Goal: Task Accomplishment & Management: Manage account settings

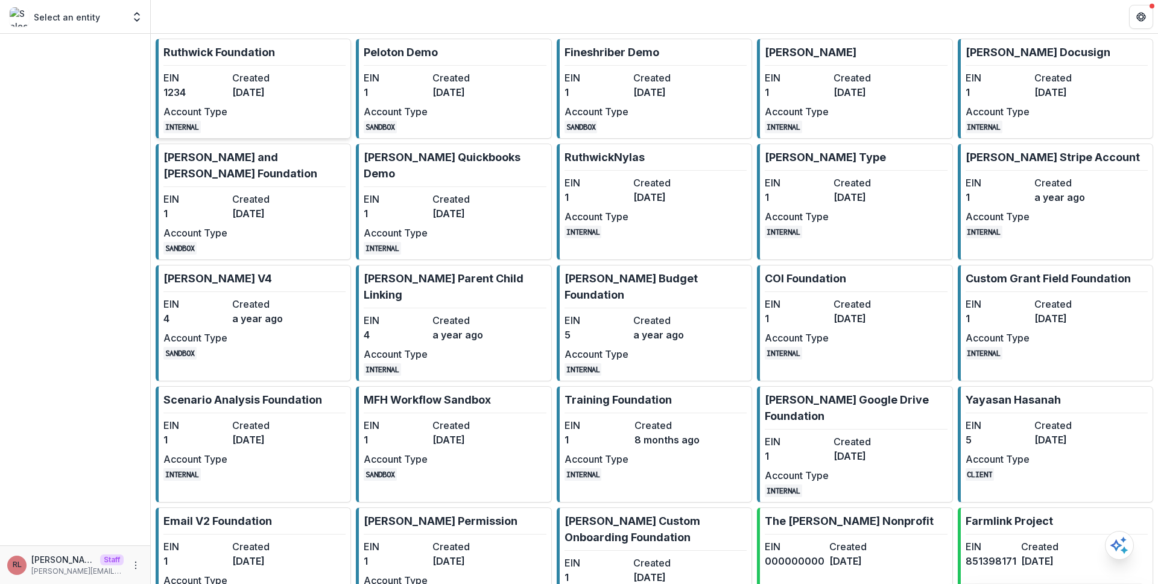
click at [294, 81] on dt "Created" at bounding box center [264, 78] width 64 height 14
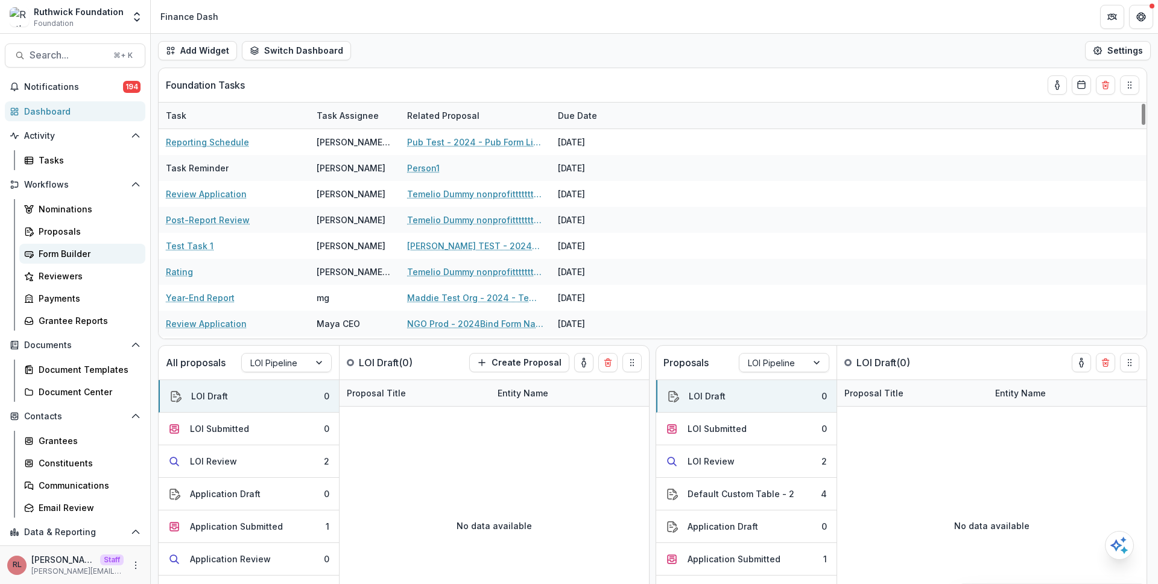
click at [84, 260] on link "Form Builder" at bounding box center [82, 254] width 126 height 20
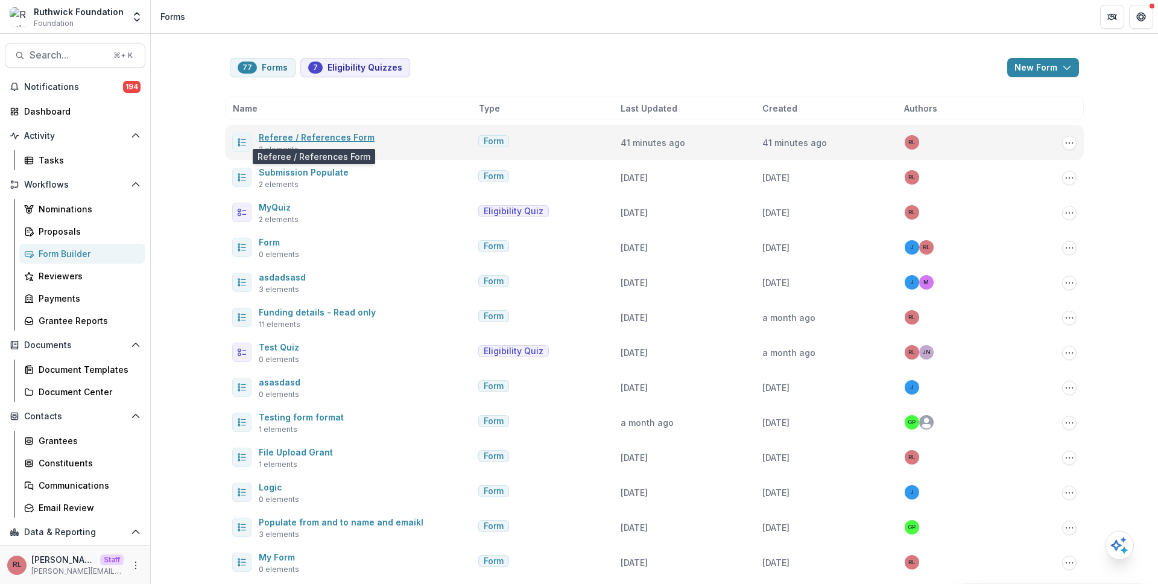
click at [324, 136] on link "Referee / References Form" at bounding box center [317, 137] width 116 height 10
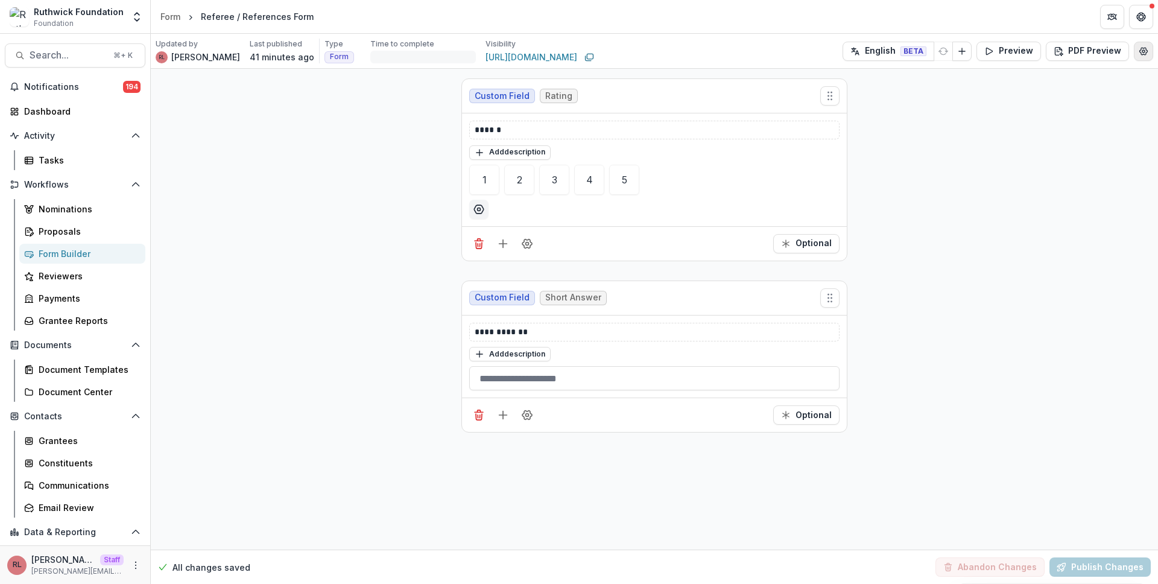
click at [1136, 57] on button "Edit Form Settings" at bounding box center [1143, 51] width 19 height 19
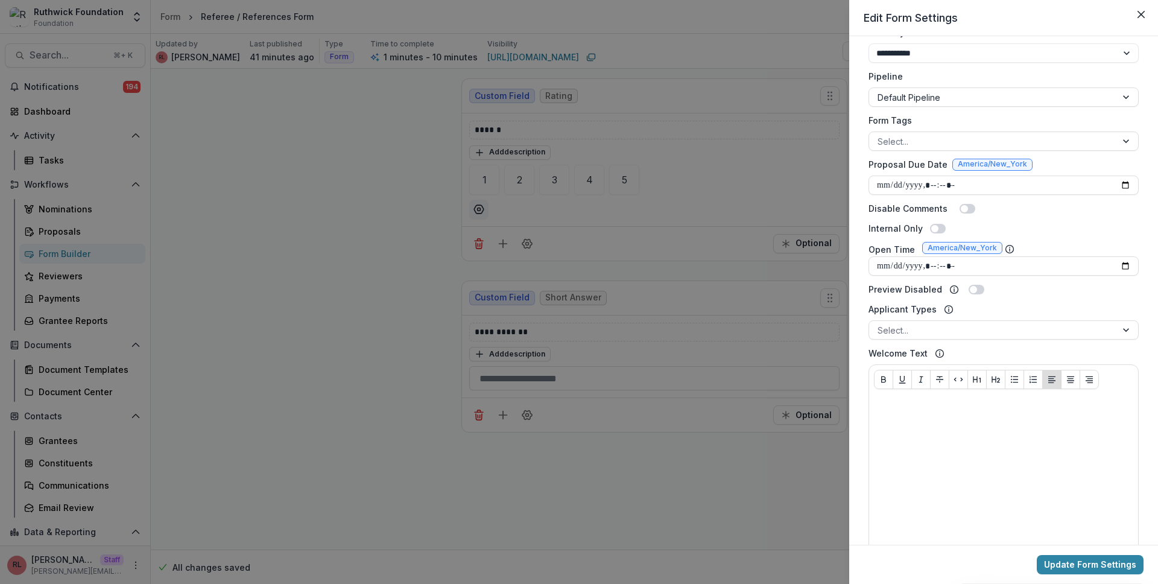
scroll to position [558, 0]
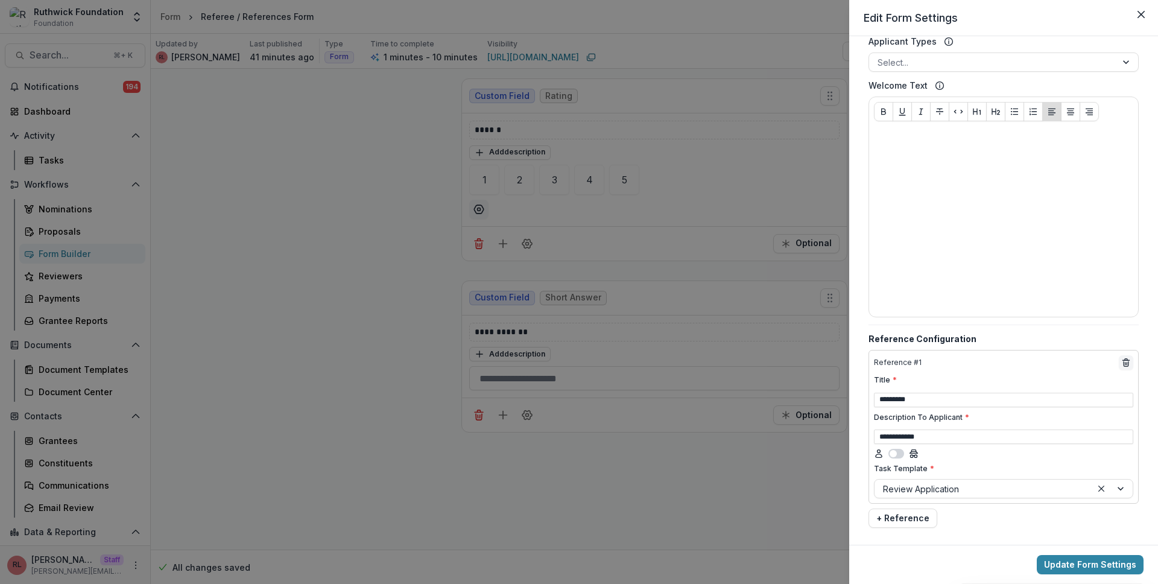
drag, startPoint x: 363, startPoint y: 175, endPoint x: 315, endPoint y: 171, distance: 48.5
click at [362, 174] on div "**********" at bounding box center [579, 292] width 1158 height 584
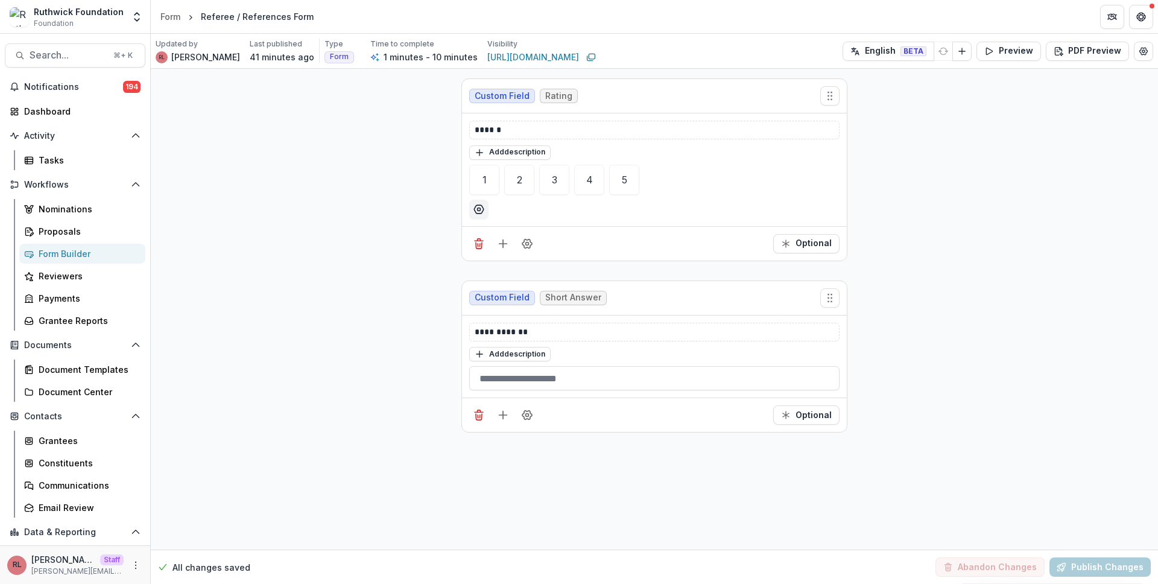
click at [92, 258] on div "Form Builder" at bounding box center [87, 253] width 97 height 13
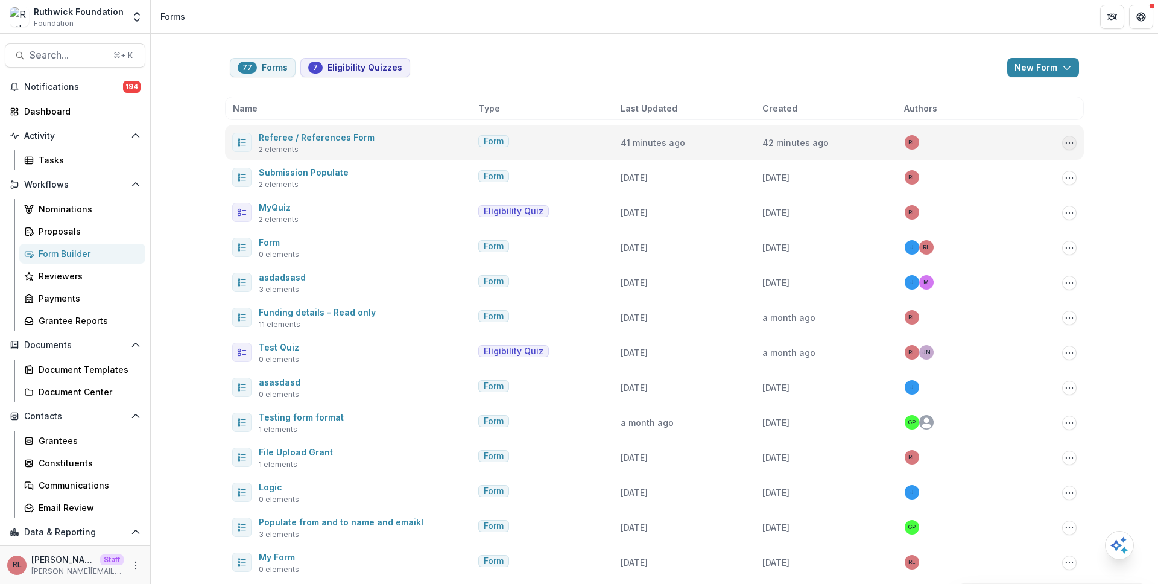
click at [1070, 141] on icon "Options" at bounding box center [1070, 143] width 10 height 10
click at [1017, 232] on button "Send" at bounding box center [1007, 228] width 129 height 20
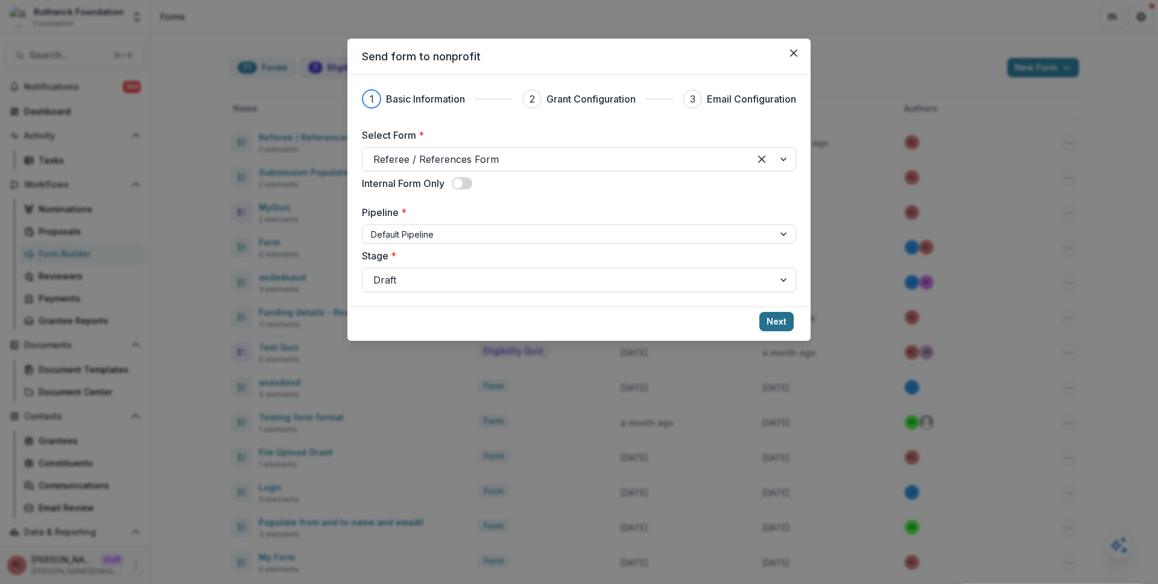
click at [770, 326] on button "Next" at bounding box center [777, 321] width 34 height 19
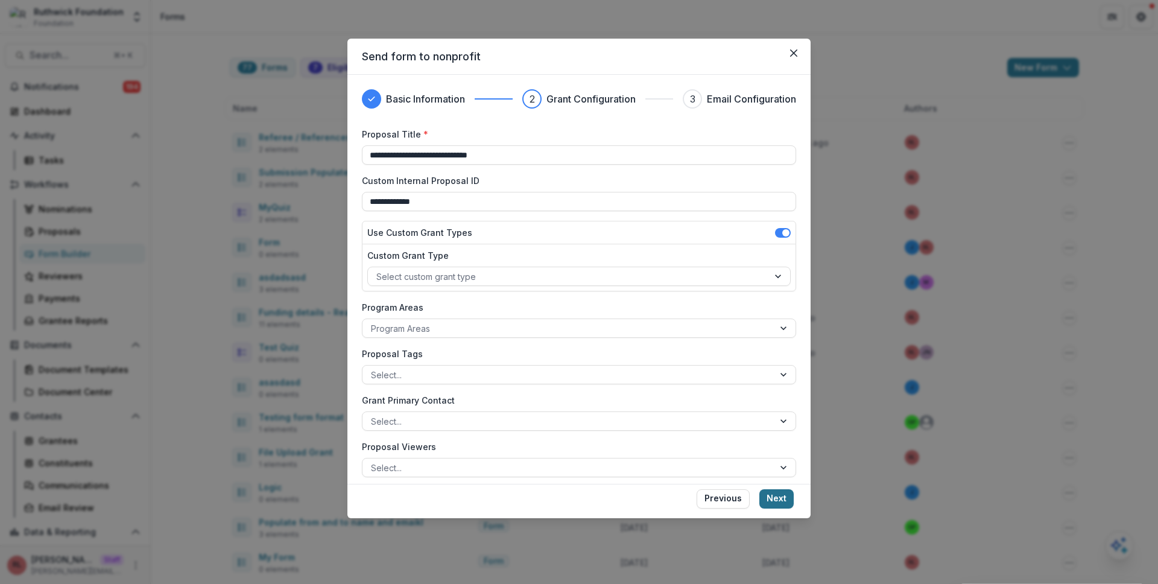
click at [789, 496] on button "Next" at bounding box center [777, 498] width 34 height 19
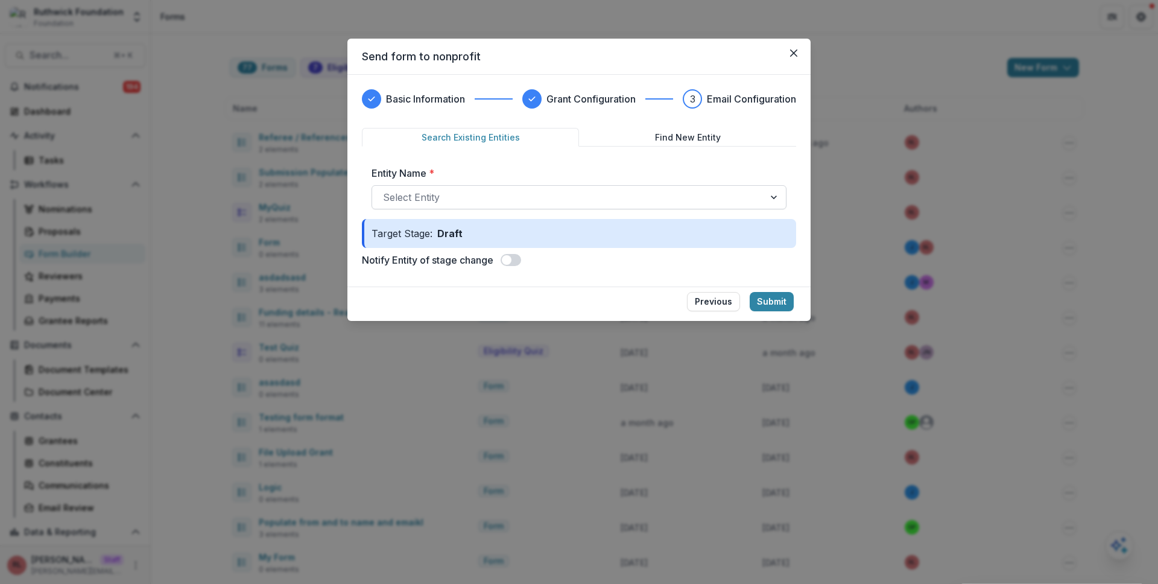
click at [579, 200] on div at bounding box center [568, 197] width 370 height 17
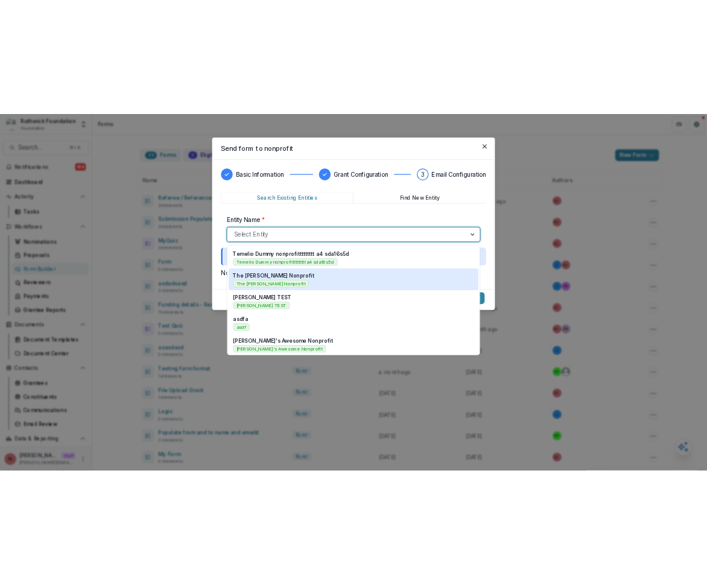
scroll to position [431, 0]
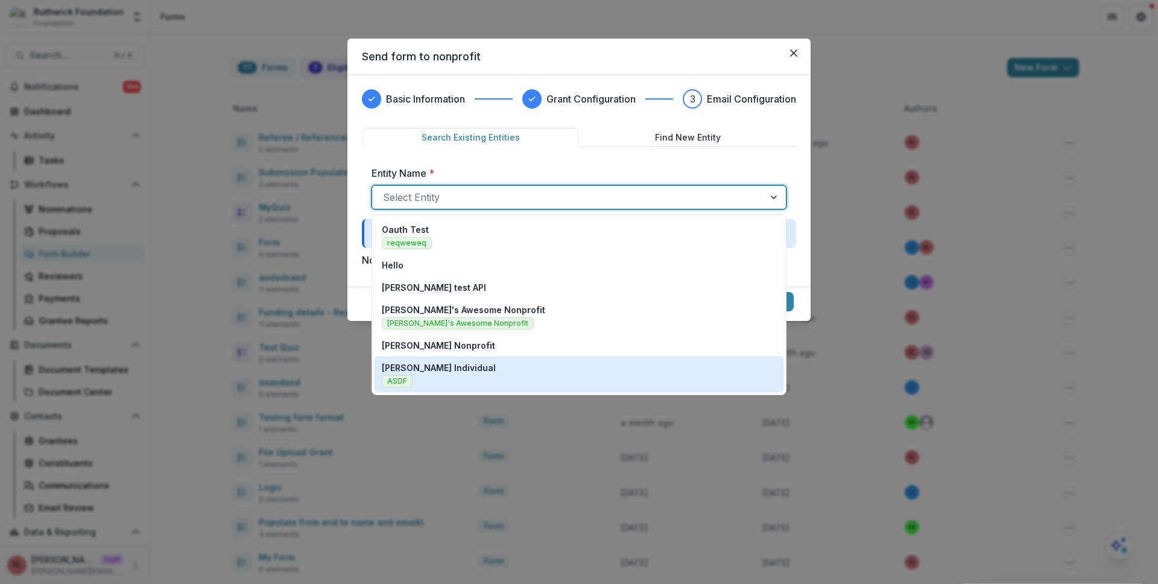
click at [583, 371] on div "Ruthwick Individual ASDF" at bounding box center [579, 374] width 395 height 26
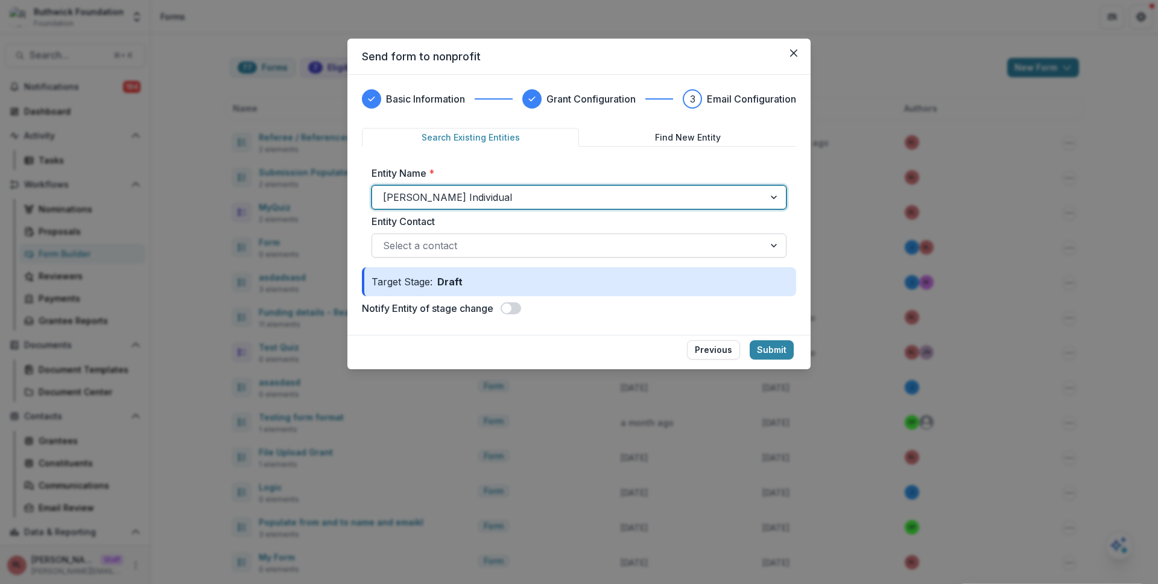
click at [545, 243] on div at bounding box center [568, 245] width 370 height 17
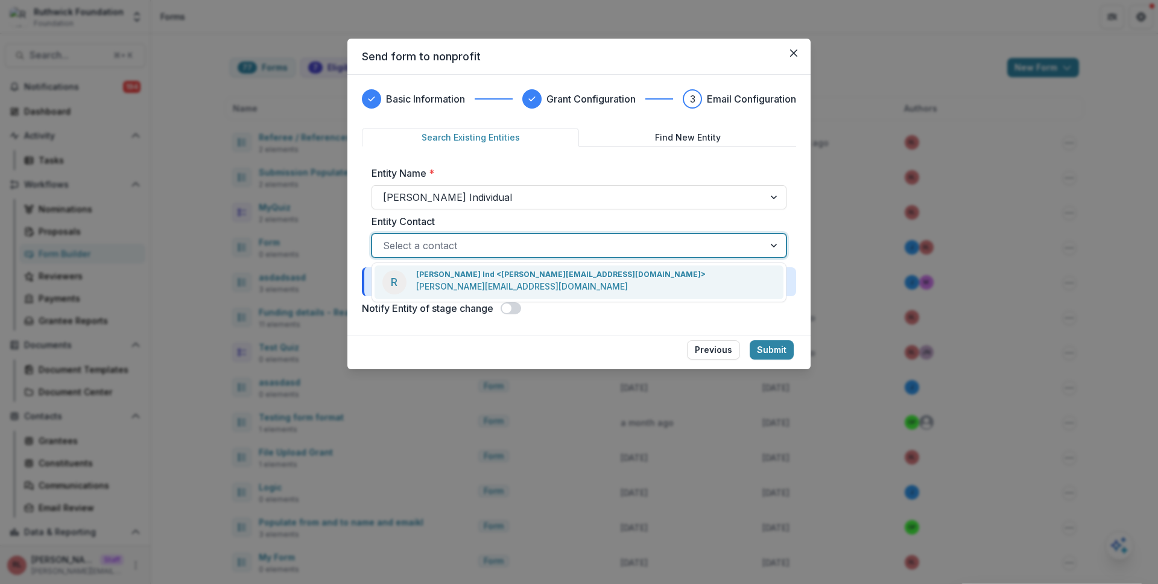
click at [504, 313] on label at bounding box center [511, 308] width 21 height 12
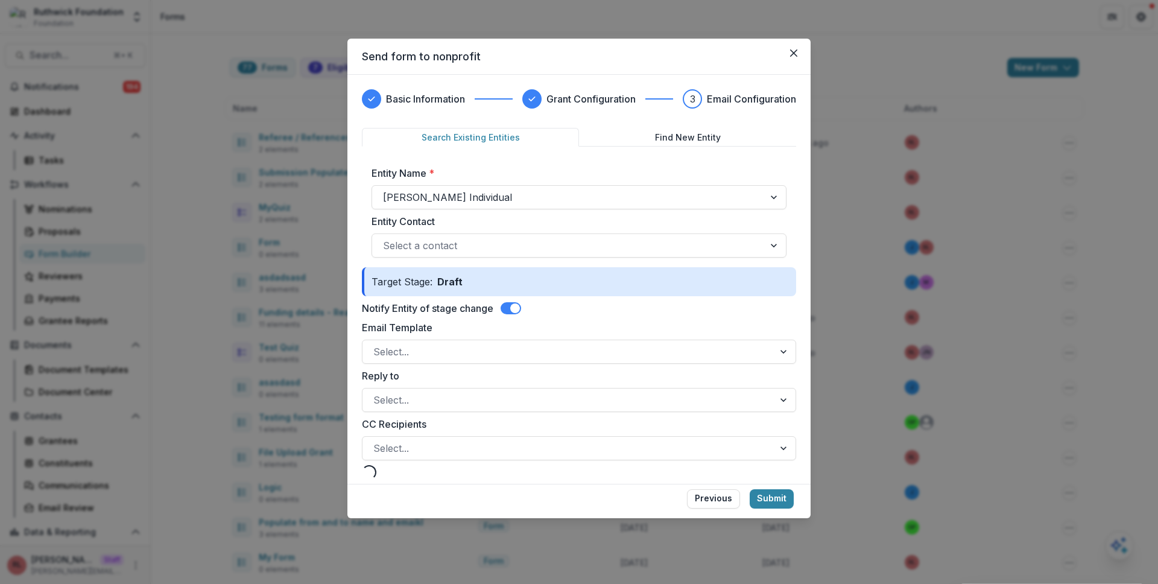
click at [510, 309] on span at bounding box center [511, 308] width 21 height 12
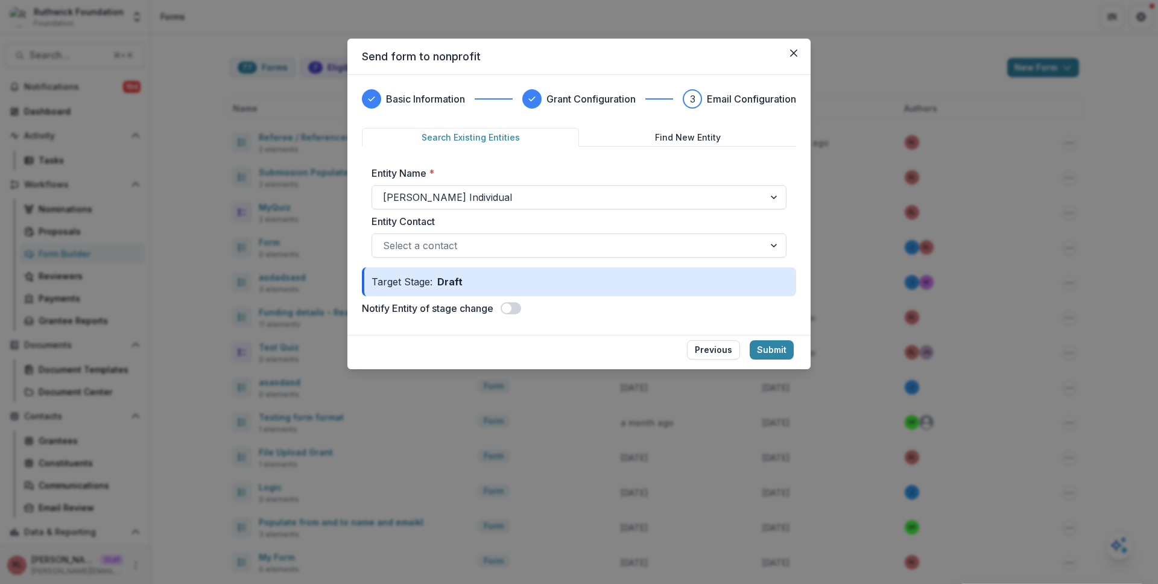
click at [508, 301] on div "Notify Entity of stage change" at bounding box center [579, 308] width 434 height 14
click at [509, 302] on span at bounding box center [511, 308] width 21 height 12
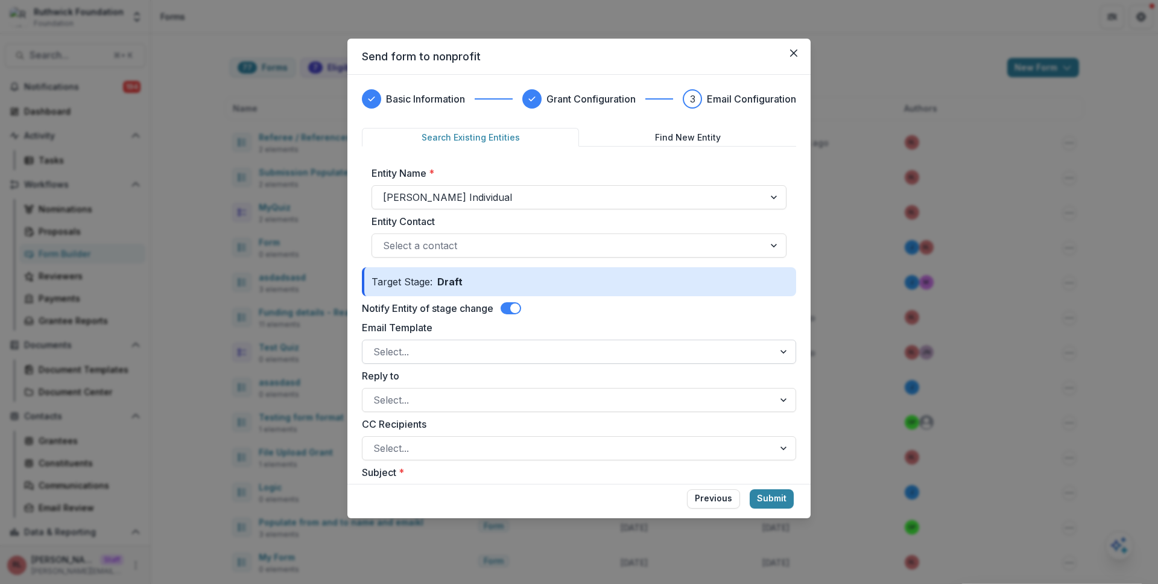
click at [504, 343] on div at bounding box center [568, 351] width 390 height 17
click at [513, 307] on span at bounding box center [515, 308] width 10 height 10
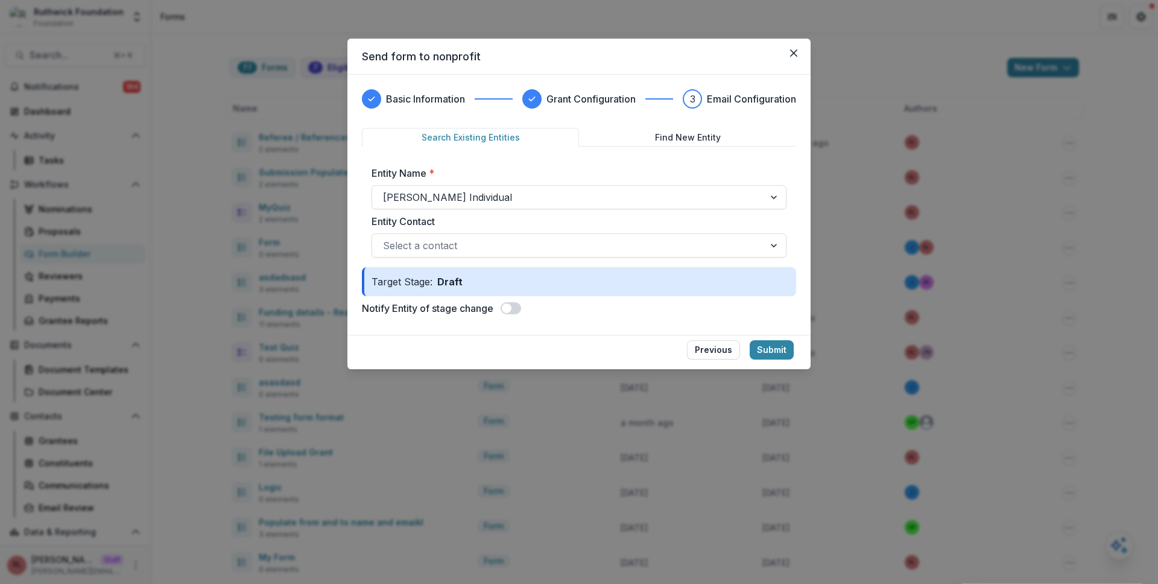
click at [586, 305] on div "Notify Entity of stage change" at bounding box center [579, 308] width 434 height 14
click at [776, 353] on button "Submit" at bounding box center [772, 349] width 44 height 19
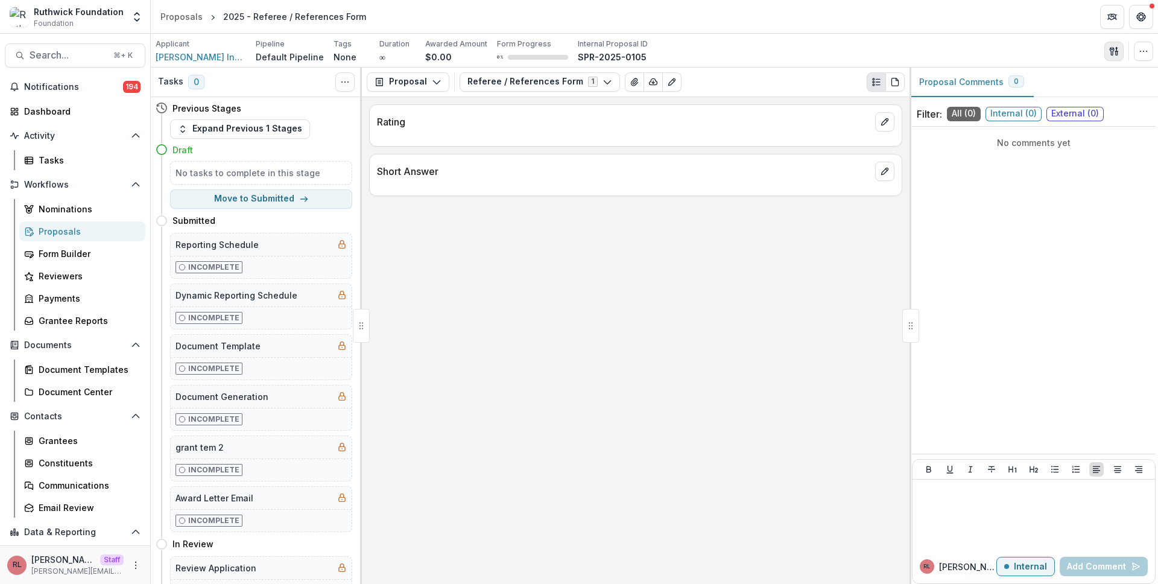
click at [1120, 52] on button "button" at bounding box center [1114, 51] width 19 height 19
click at [1138, 54] on button "button" at bounding box center [1143, 51] width 19 height 19
click at [1139, 55] on icon "button" at bounding box center [1144, 51] width 10 height 10
click at [1112, 51] on icon "button" at bounding box center [1115, 51] width 10 height 10
click at [891, 37] on div "Applicant Ruthwick Individual Pipeline Default Pipeline Tags None All tags Dura…" at bounding box center [655, 51] width 1008 height 34
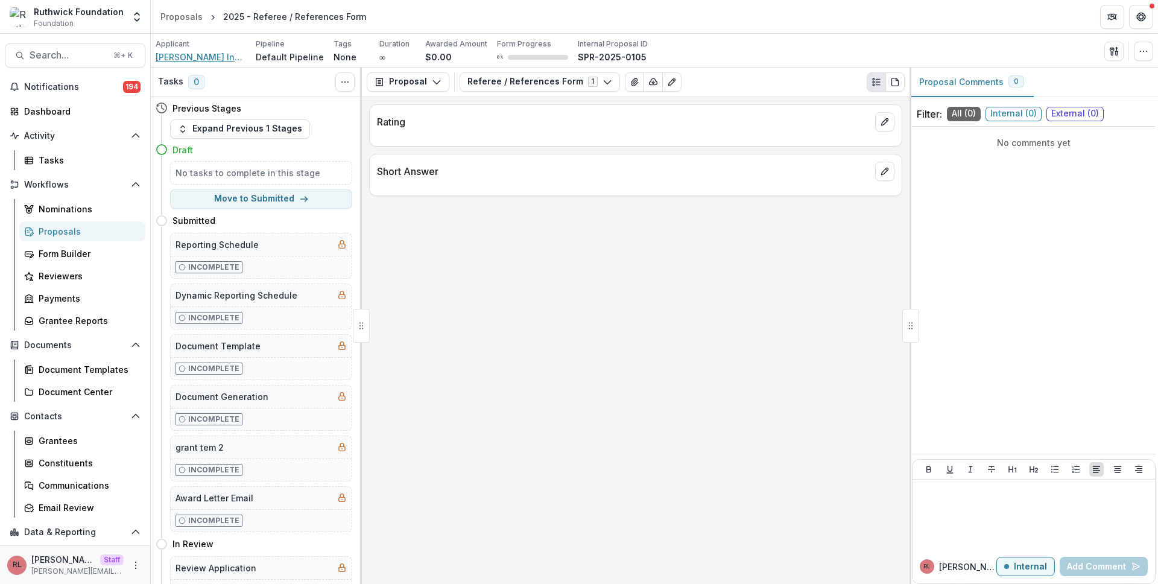
click at [194, 53] on span "Ruthwick Individual" at bounding box center [201, 57] width 91 height 13
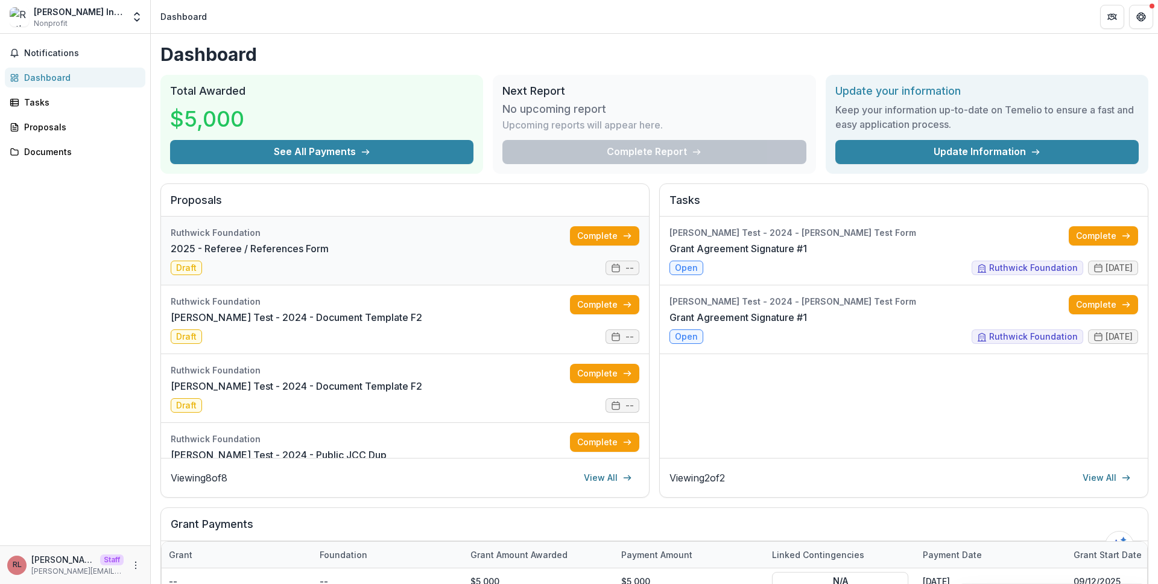
click at [282, 243] on link "2025 - Referee / References Form" at bounding box center [250, 248] width 158 height 14
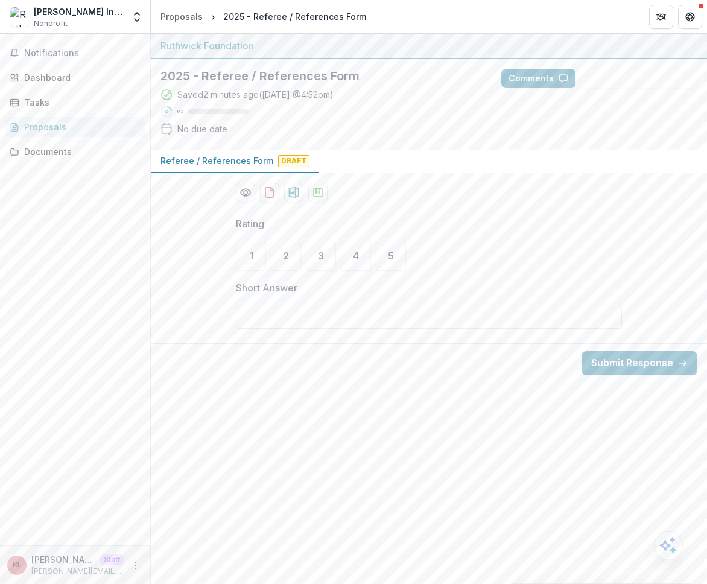
click at [311, 124] on div "Saved 2 minutes ago ( Today @ 4:52pm ) 0 % No due date" at bounding box center [321, 114] width 322 height 52
click at [521, 198] on div "AI Assistant" at bounding box center [429, 192] width 386 height 19
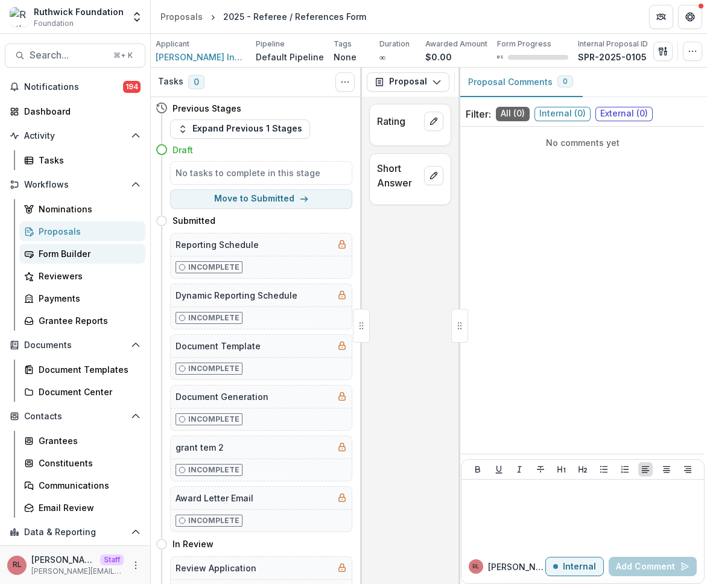
click at [99, 249] on div "Form Builder" at bounding box center [87, 253] width 97 height 13
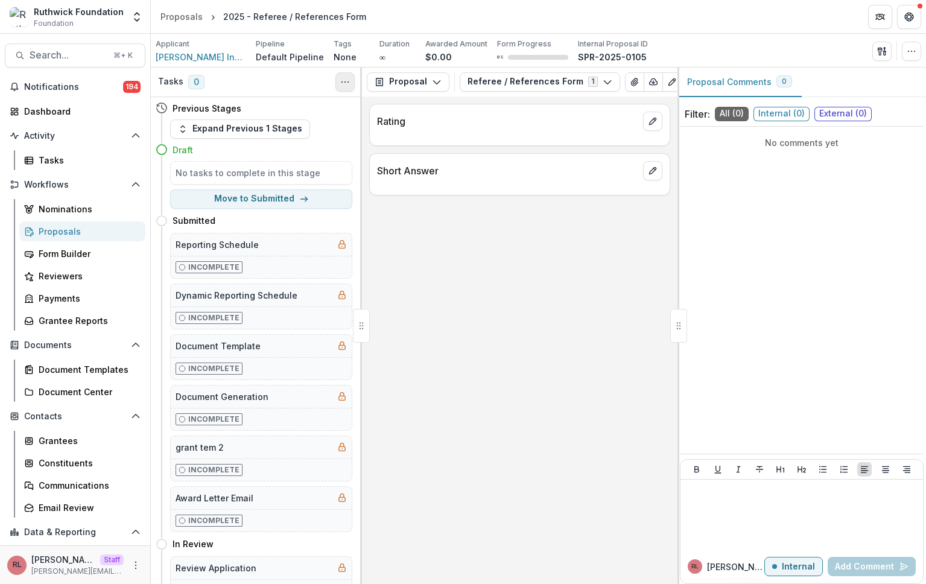
click at [340, 80] on icon "Toggle View Cancelled Tasks" at bounding box center [345, 82] width 10 height 10
click at [272, 96] on div "Tasks 0 Show Cancelled Tasks" at bounding box center [256, 83] width 211 height 30
click at [270, 124] on button "Expand Previous 1 Stages" at bounding box center [240, 128] width 140 height 19
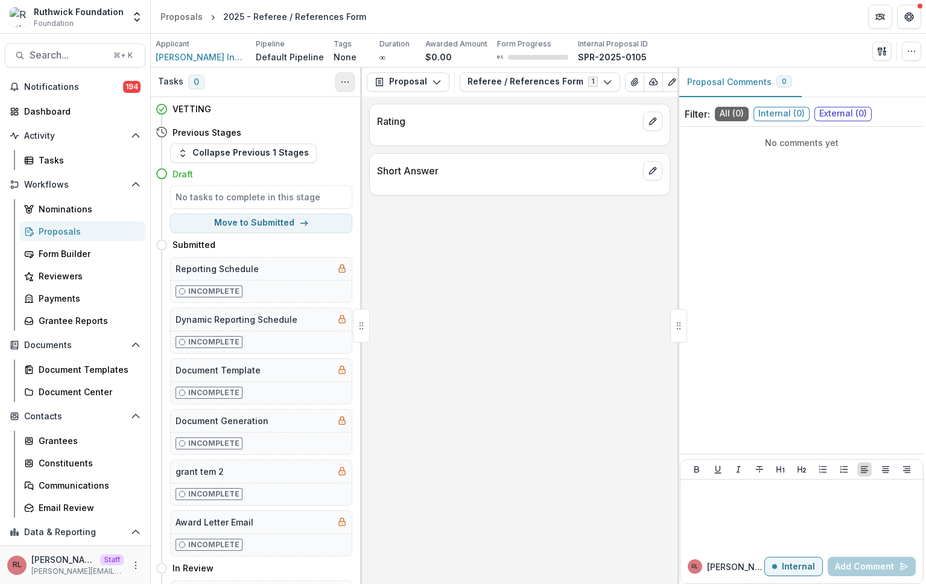
click at [343, 80] on icon "Toggle View Cancelled Tasks" at bounding box center [345, 82] width 10 height 10
click at [704, 46] on div "Applicant Ruthwick Individual Pipeline Default Pipeline Tags None All tags Dura…" at bounding box center [539, 51] width 766 height 25
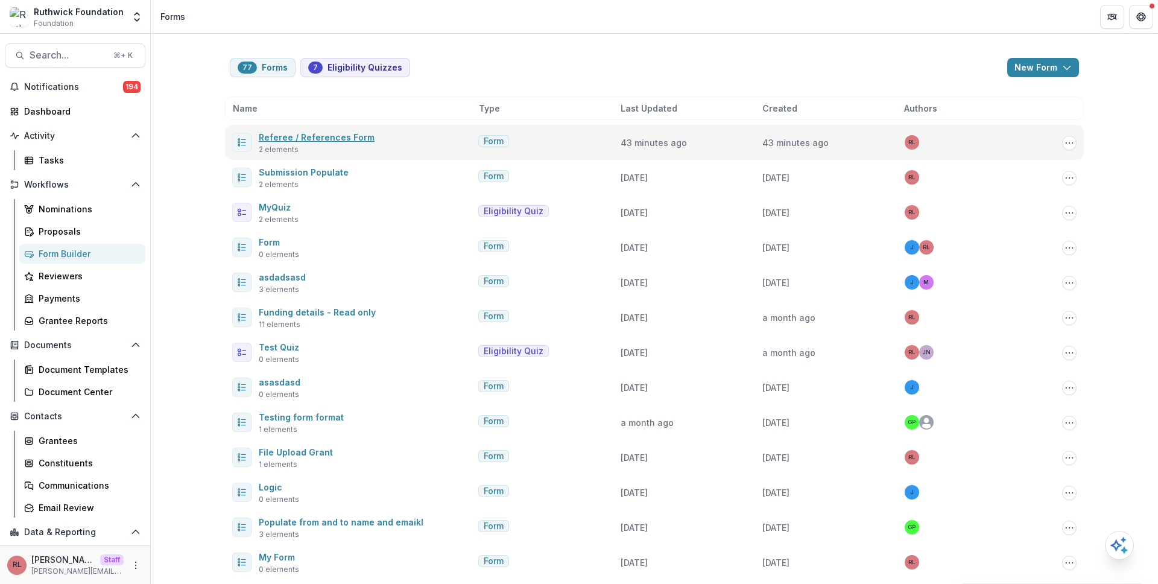
click at [290, 136] on link "Referee / References Form" at bounding box center [317, 137] width 116 height 10
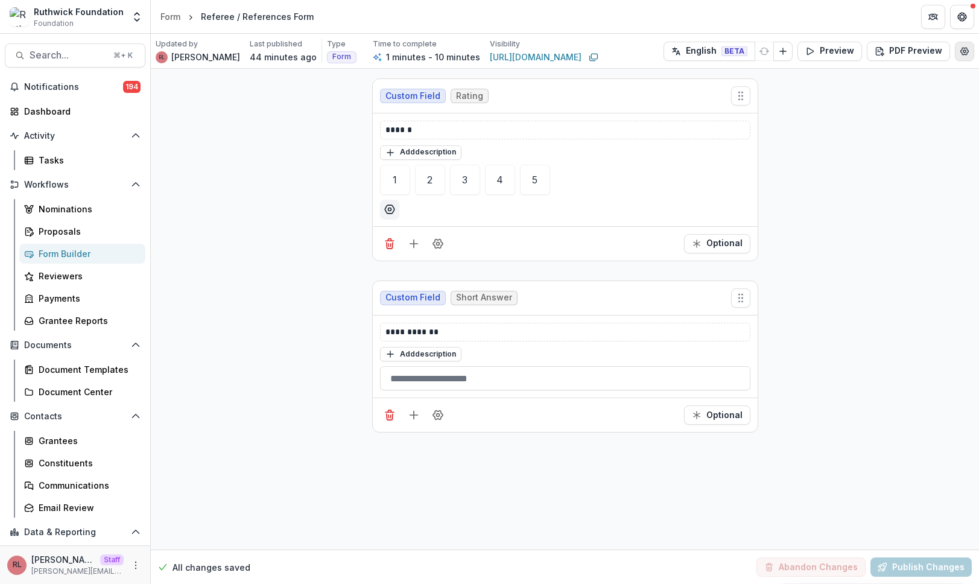
drag, startPoint x: 976, startPoint y: 50, endPoint x: 968, endPoint y: 50, distance: 7.2
click at [707, 50] on div "Updated by [PERSON_NAME] LOI Last published 44 minutes ago Type Form Time to co…" at bounding box center [565, 51] width 828 height 35
click at [707, 51] on icon "Edit Form Settings" at bounding box center [965, 51] width 10 height 10
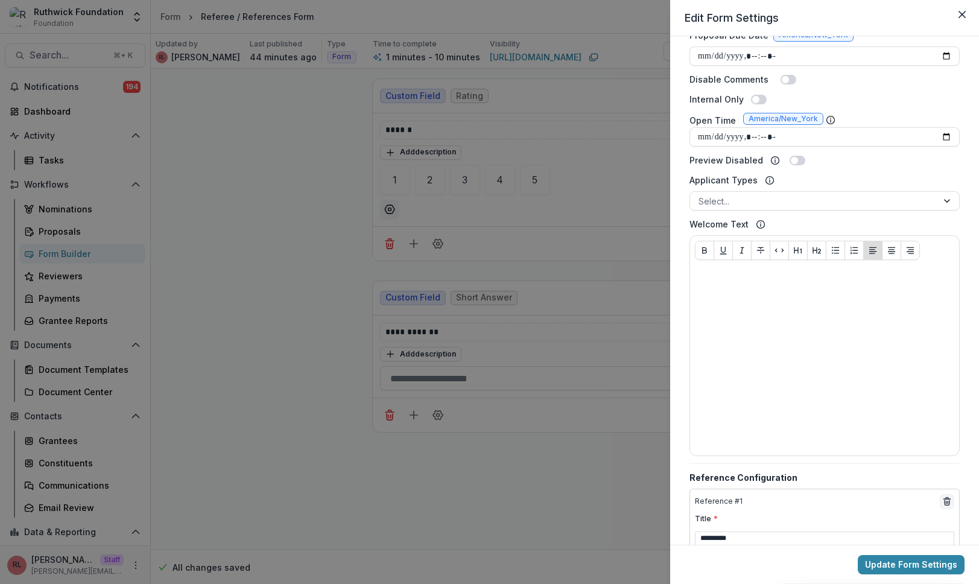
scroll to position [558, 0]
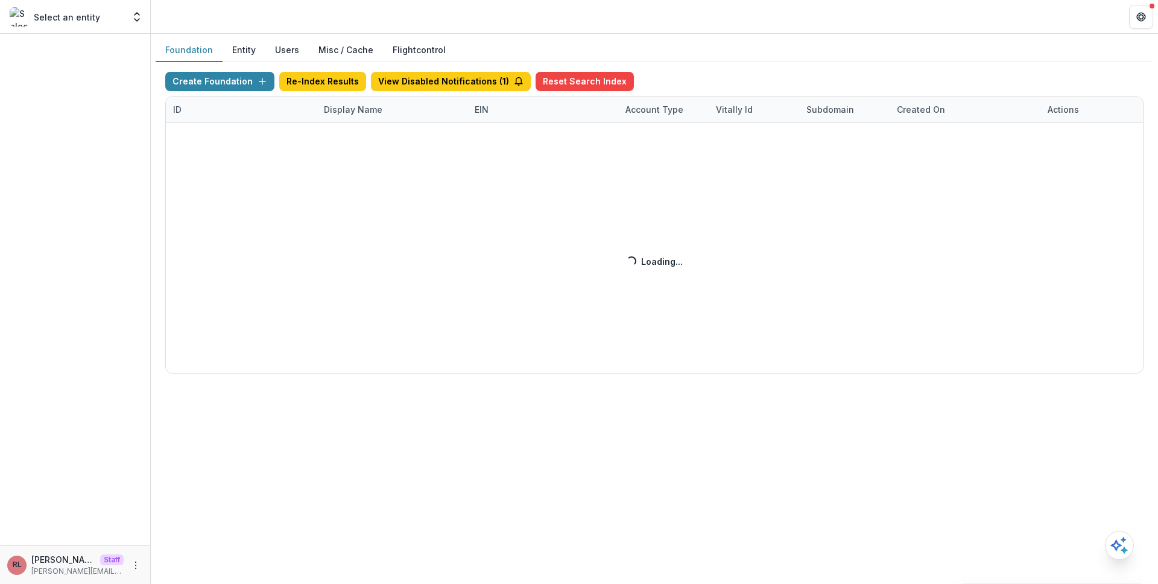
click at [683, 6] on header at bounding box center [655, 16] width 1008 height 33
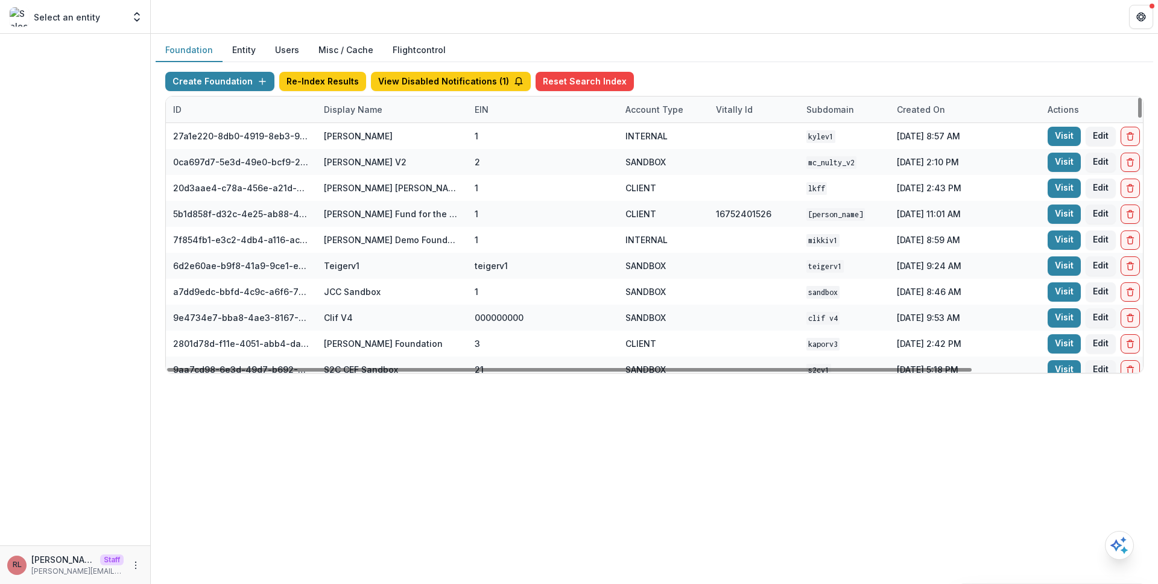
click at [372, 116] on div "Display Name" at bounding box center [392, 110] width 151 height 26
click at [380, 145] on input at bounding box center [390, 136] width 142 height 19
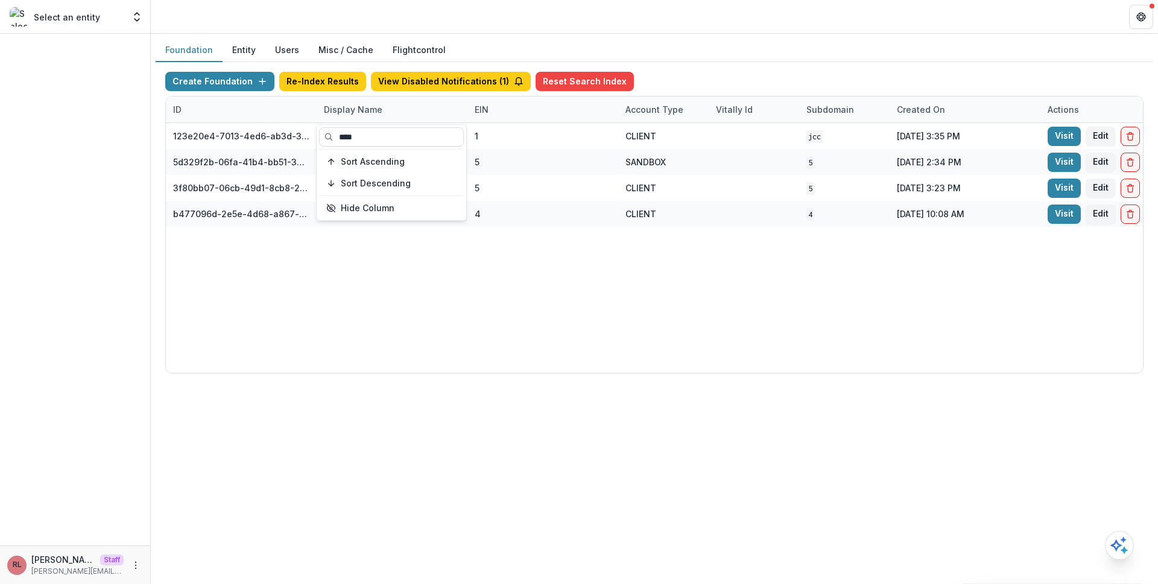
type input "****"
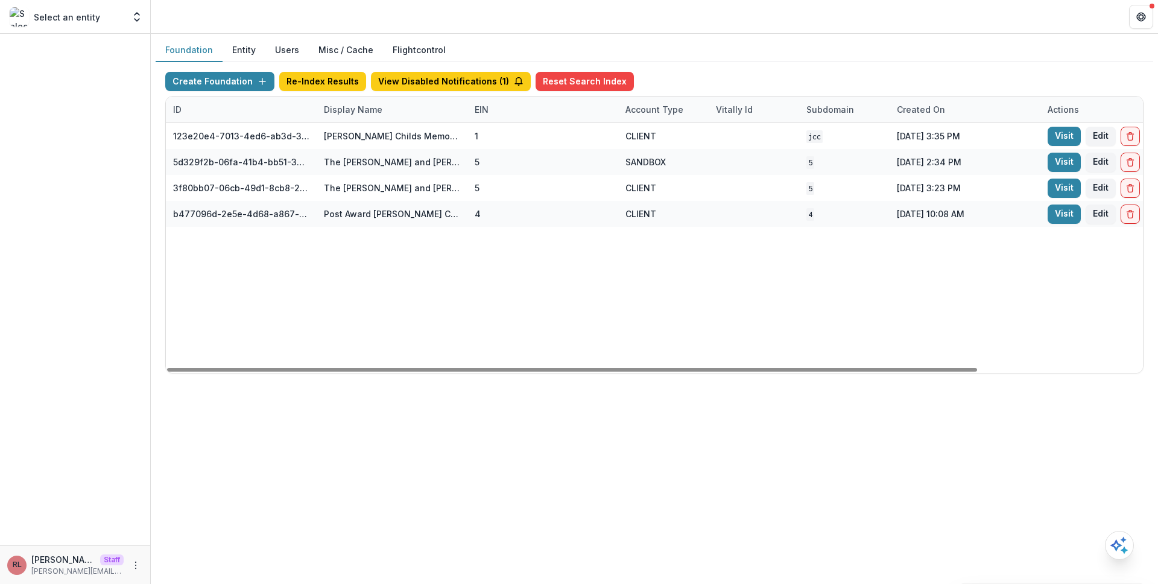
click at [673, 240] on div "123e20e4-7013-4ed6-ab3d-37a1d4e2f345 Jane Coffin Childs Memorial Fund for Medic…" at bounding box center [754, 248] width 1177 height 250
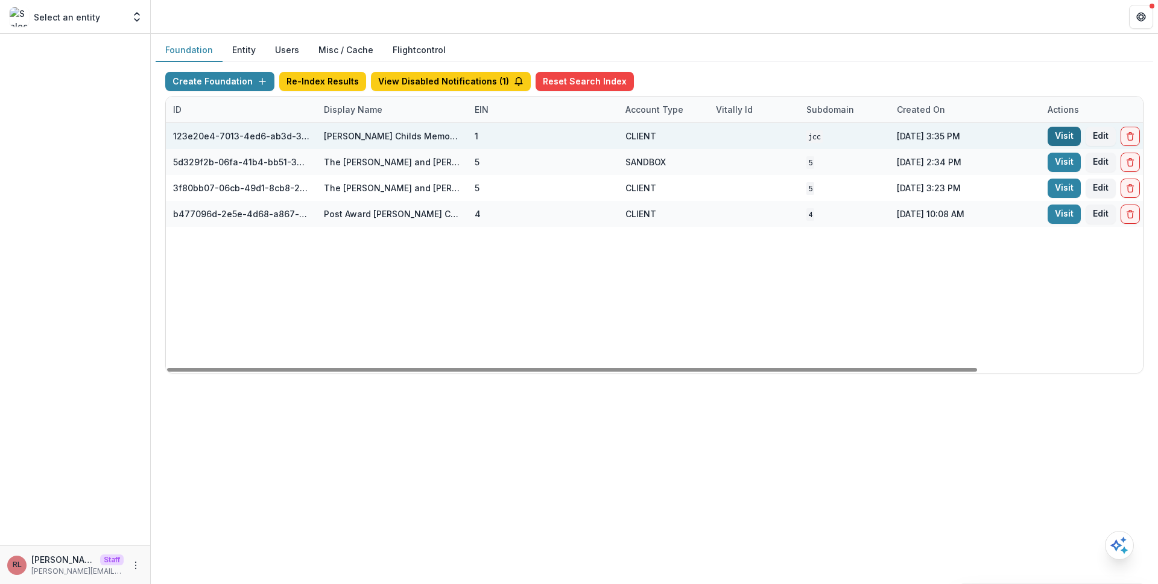
click at [1067, 133] on link "Visit" at bounding box center [1064, 136] width 33 height 19
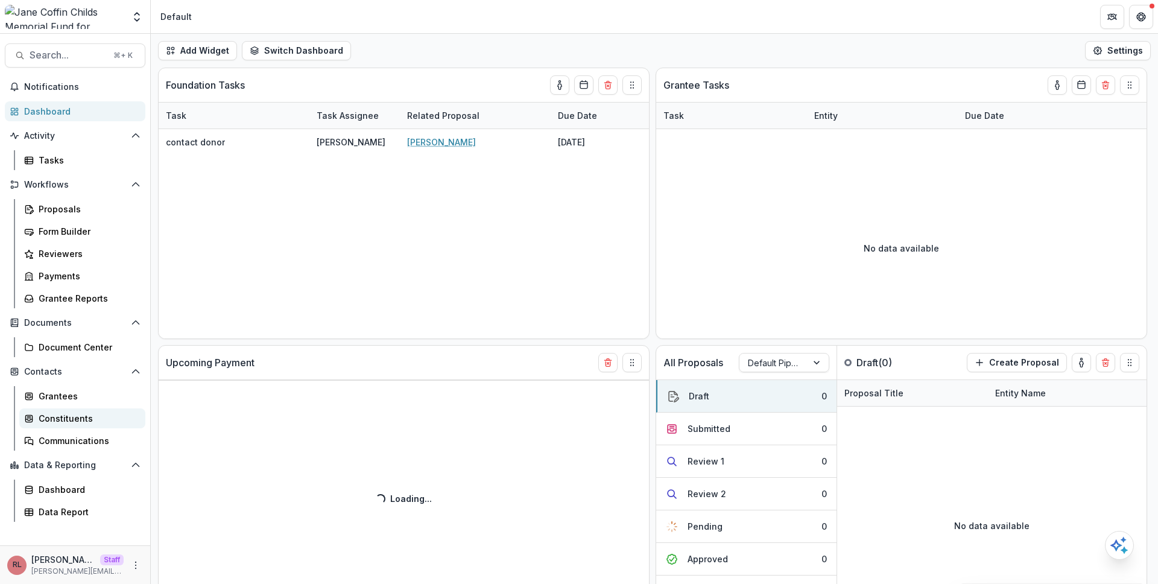
select select "******"
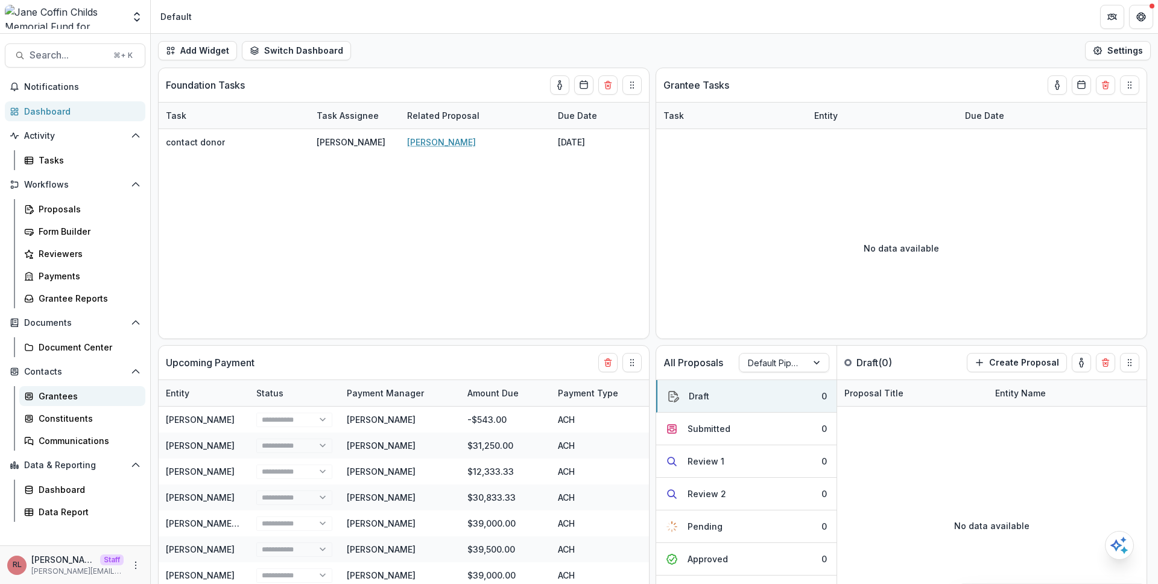
select select "******"
click at [96, 400] on div "Grantees" at bounding box center [87, 396] width 97 height 13
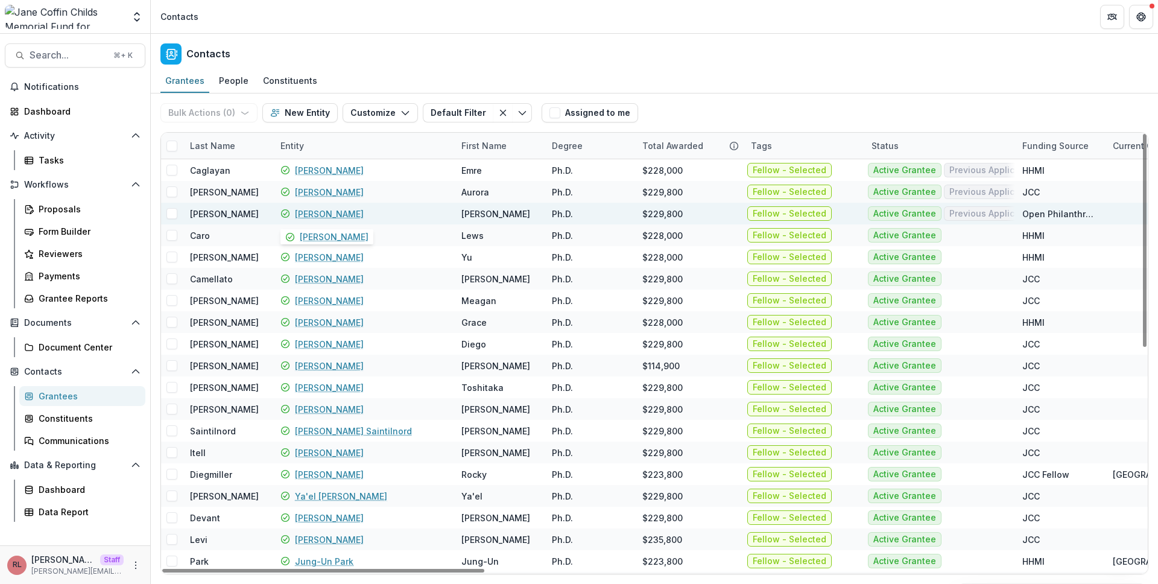
click at [315, 215] on link "[PERSON_NAME]" at bounding box center [329, 214] width 69 height 13
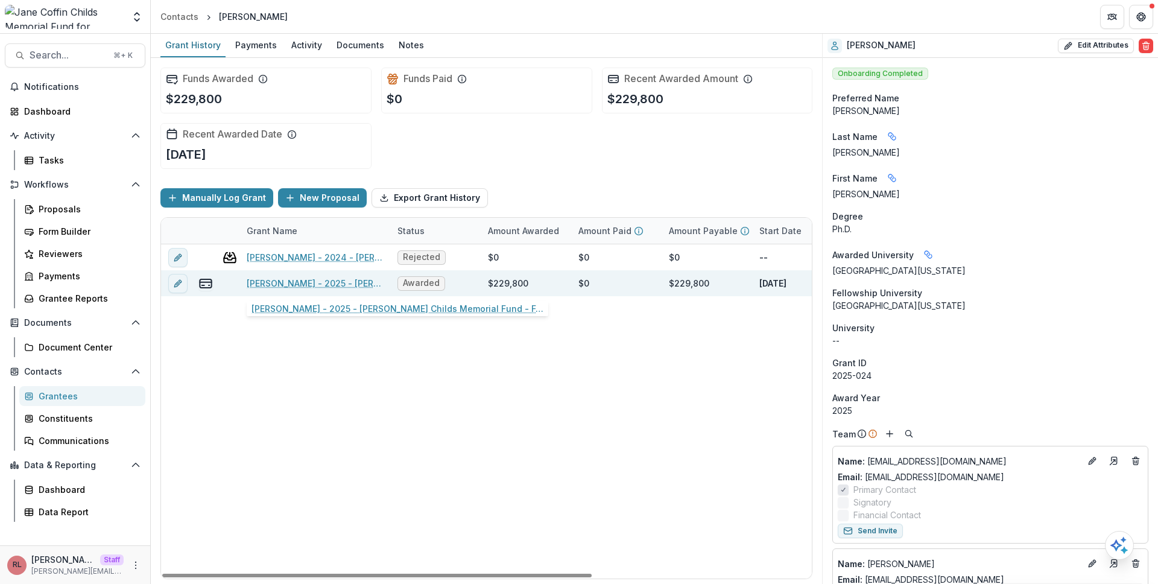
click at [354, 279] on link "[PERSON_NAME] - 2025 - [PERSON_NAME] Childs Memorial Fund - Fellowship Applicat…" at bounding box center [315, 283] width 136 height 13
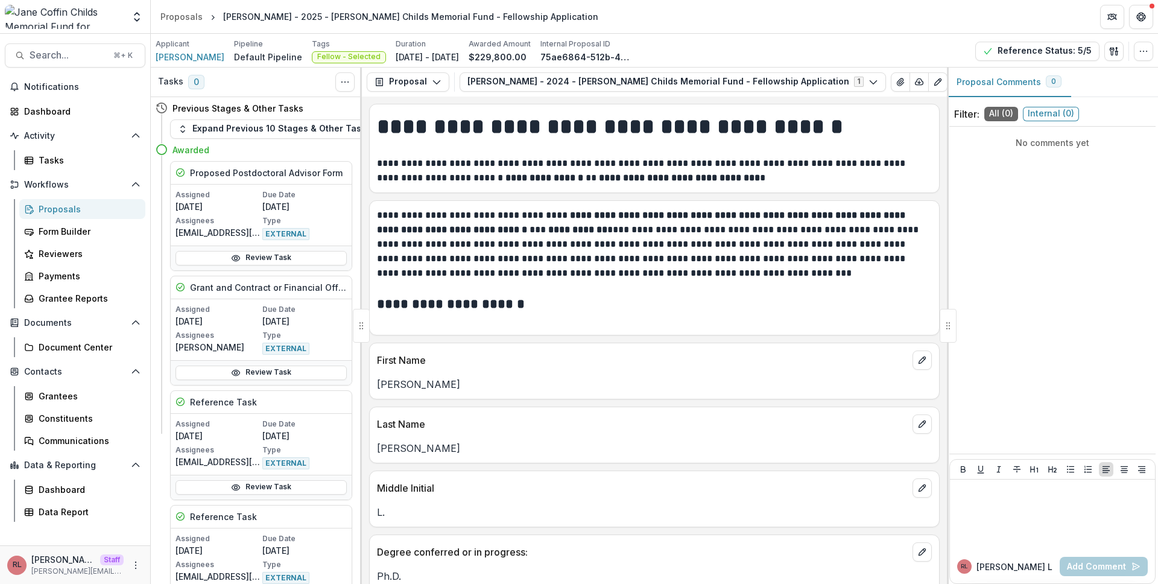
click at [818, 48] on div "Applicant [PERSON_NAME] Pipeline Default Pipeline Tags Fellow - Selected All ta…" at bounding box center [655, 51] width 998 height 25
click at [1012, 54] on button "Reference Status: 5/5" at bounding box center [1038, 51] width 124 height 19
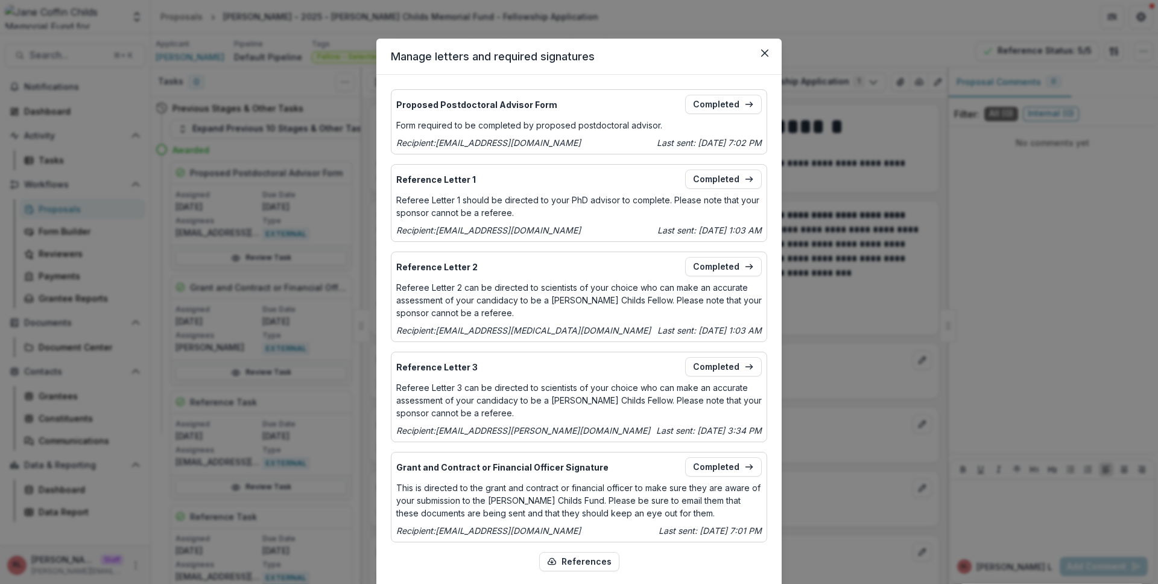
click at [421, 143] on p "Recipient: ipdadmin@uw.edu" at bounding box center [488, 142] width 185 height 13
drag, startPoint x: 421, startPoint y: 143, endPoint x: 463, endPoint y: 143, distance: 41.6
click at [463, 143] on p "Recipient: ipdadmin@uw.edu" at bounding box center [488, 142] width 185 height 13
drag, startPoint x: 463, startPoint y: 143, endPoint x: 676, endPoint y: 138, distance: 213.6
click at [465, 143] on p "Recipient: ipdadmin@uw.edu" at bounding box center [488, 142] width 185 height 13
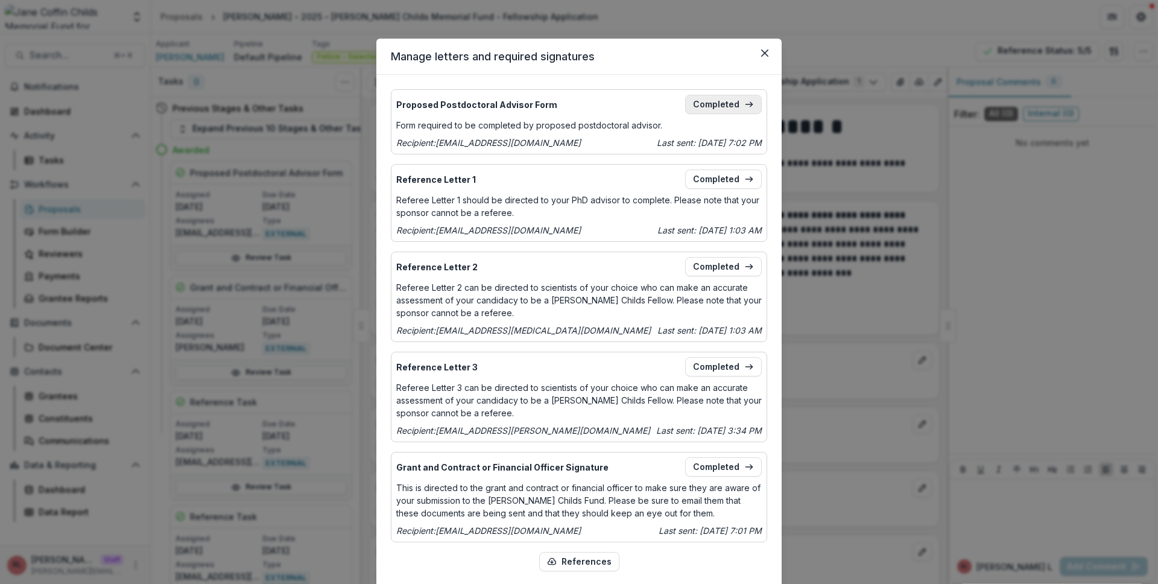
click at [712, 108] on link "Completed" at bounding box center [723, 104] width 77 height 19
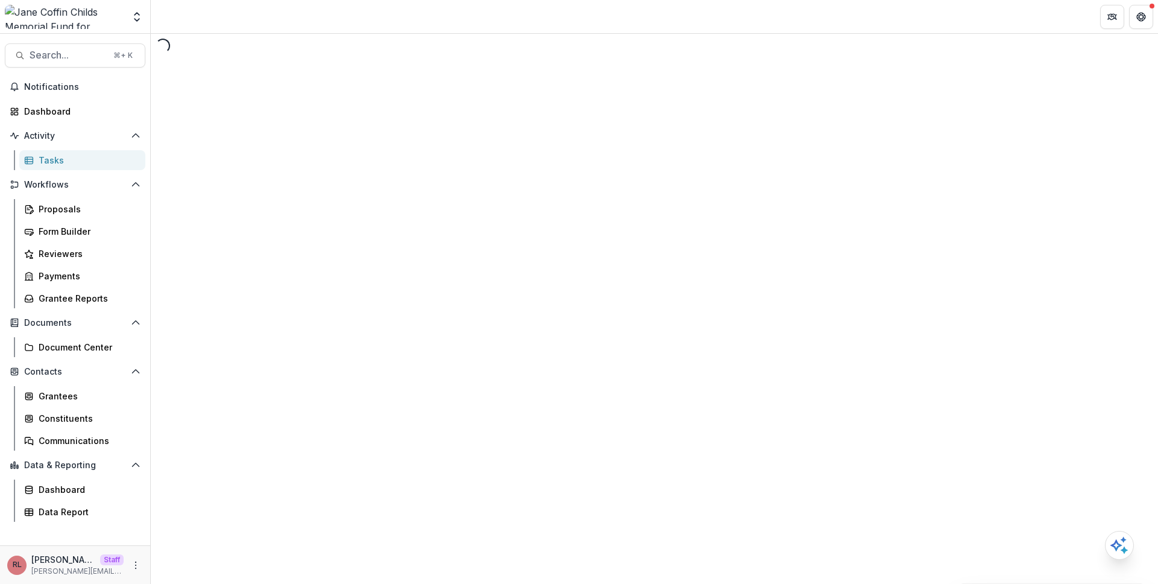
select select "********"
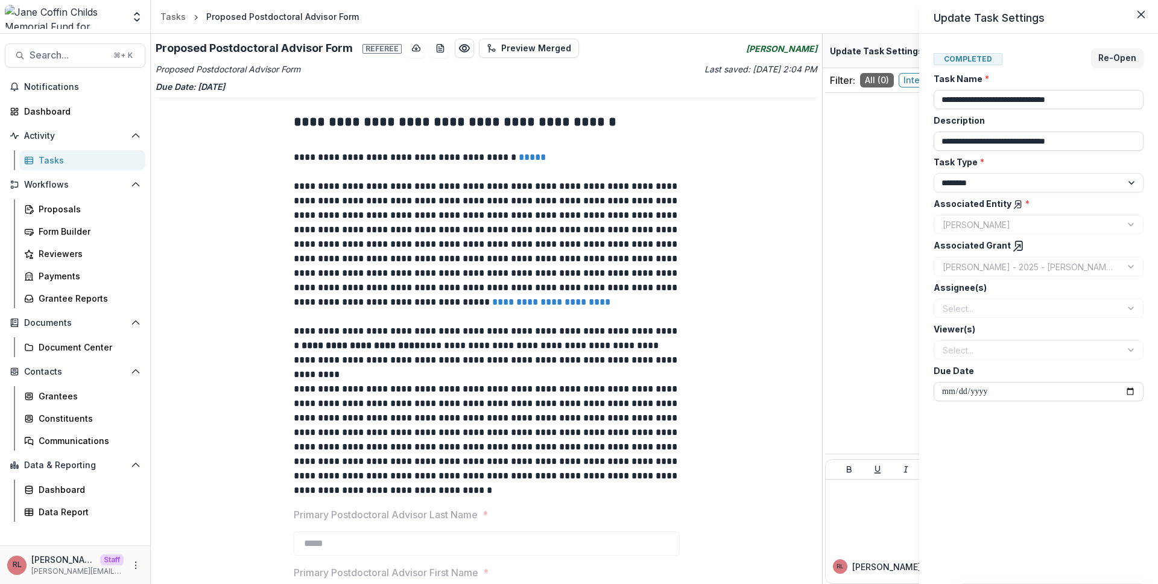
click at [430, 237] on div "**********" at bounding box center [579, 292] width 1158 height 584
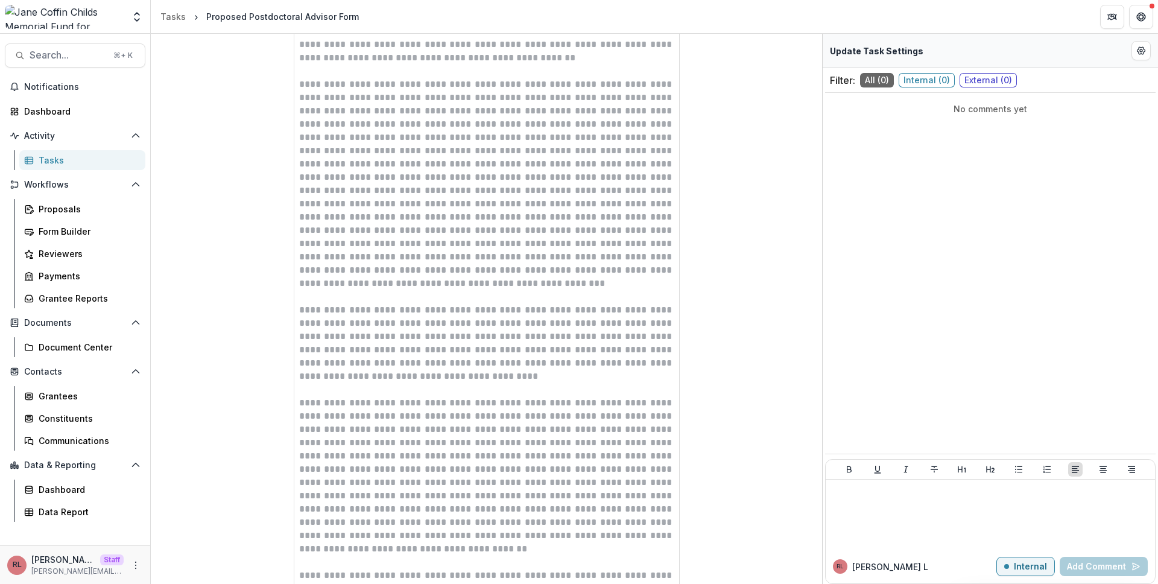
scroll to position [1006, 0]
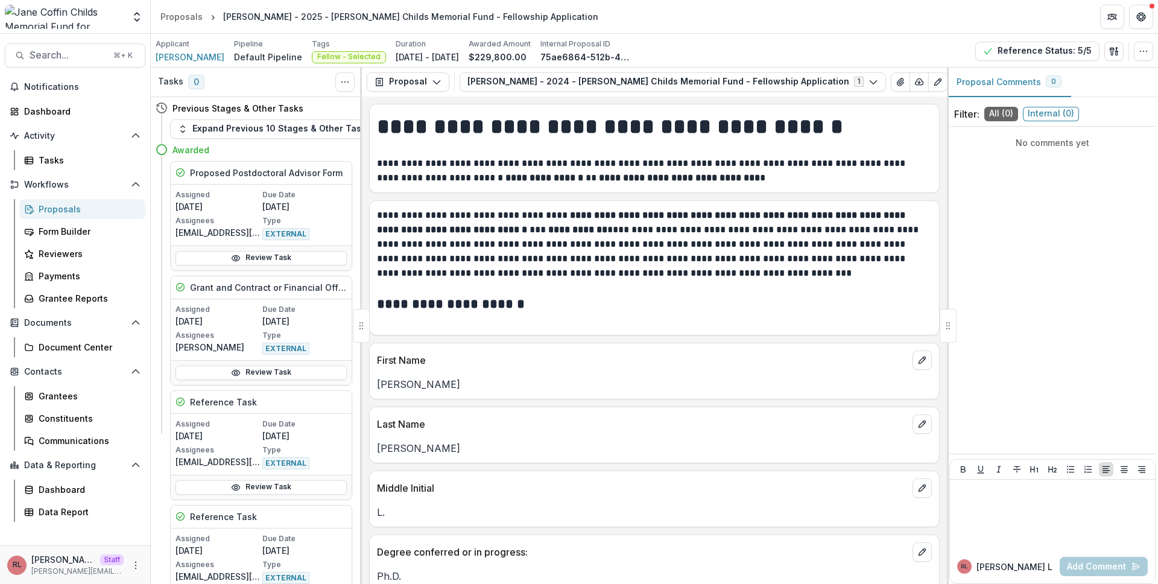
click at [541, 27] on header "Proposals [PERSON_NAME] - 2025 - [PERSON_NAME] Childs Memorial Fund - Fellowshi…" at bounding box center [655, 16] width 1008 height 33
click at [186, 52] on span "[PERSON_NAME]" at bounding box center [190, 57] width 69 height 13
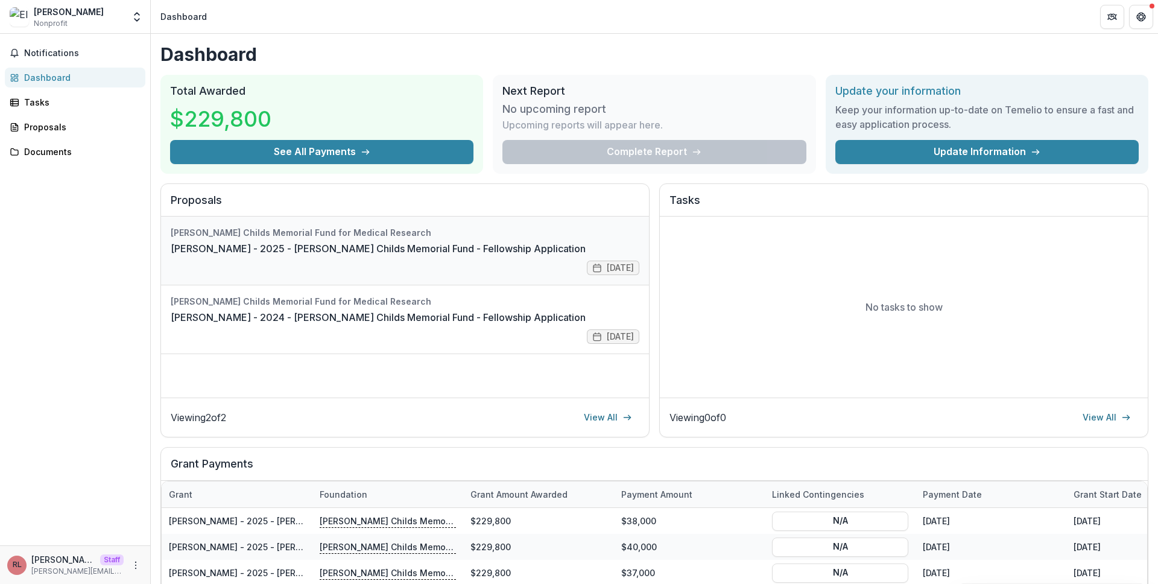
click at [383, 250] on link "Ellen Shrock - 2025 - Jane Coffin Childs Memorial Fund - Fellowship Application" at bounding box center [378, 248] width 415 height 14
click at [308, 310] on link "Ellen Shrock - 2024 - Jane Coffin Childs Memorial Fund - Fellowship Application" at bounding box center [378, 317] width 415 height 14
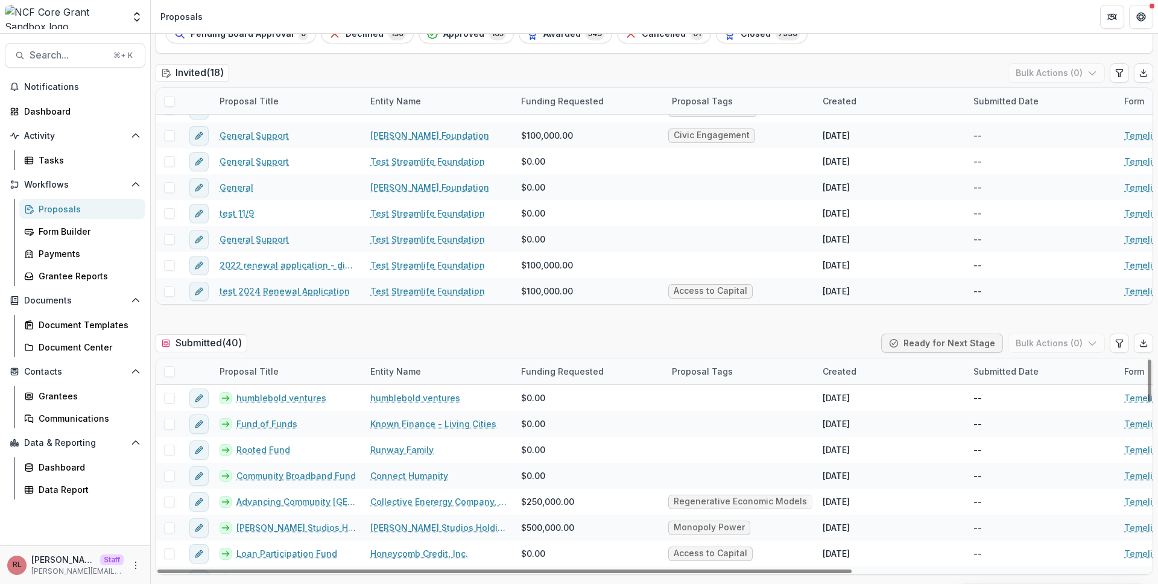
scroll to position [230, 0]
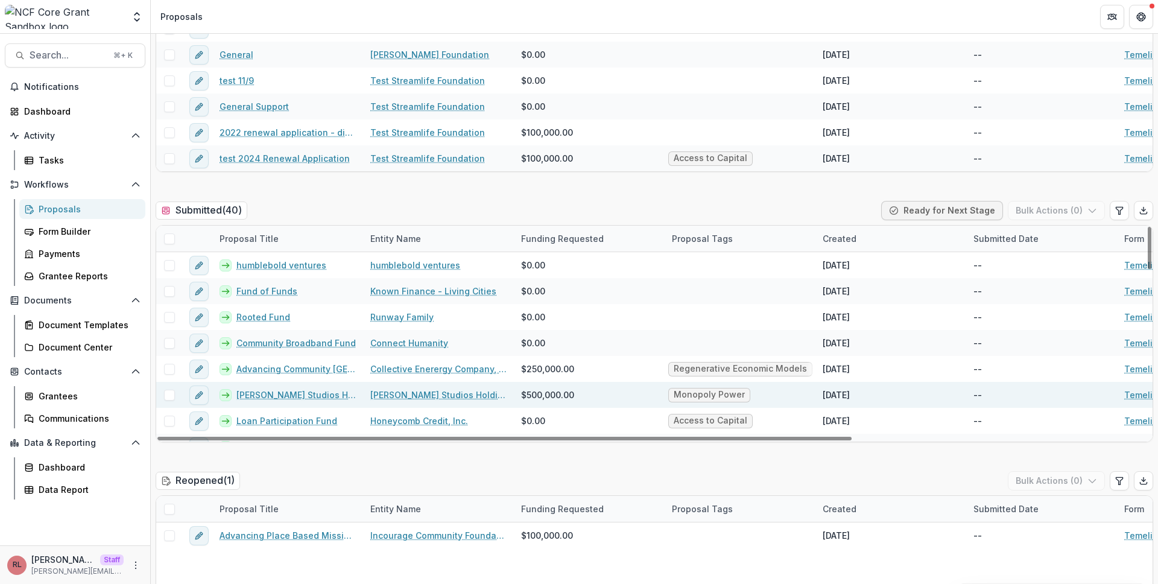
click at [282, 390] on link "Wynne Studios Holdings, LLC" at bounding box center [296, 395] width 119 height 13
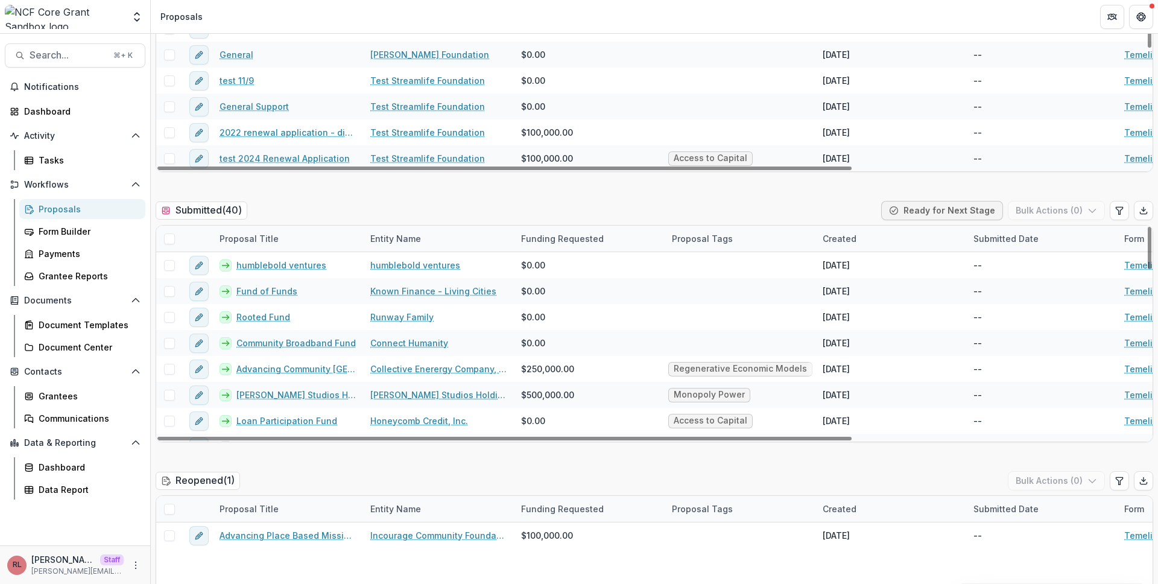
click at [347, 202] on div "Submitted ( 40 ) Ready for Next Stage Bulk Actions ( 0 )" at bounding box center [655, 213] width 998 height 24
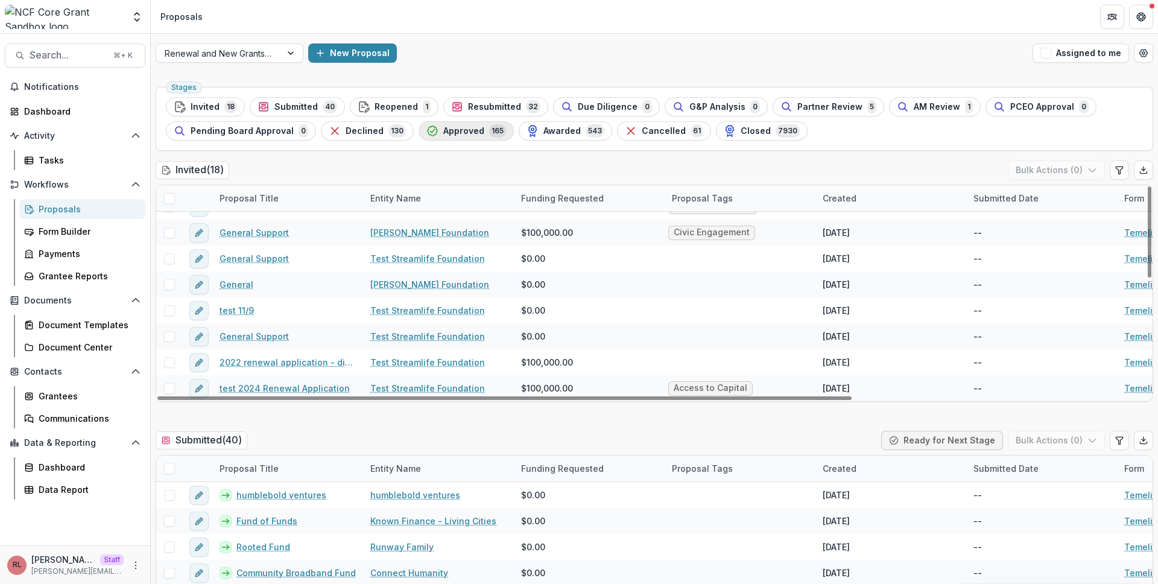
click at [489, 129] on span "165" at bounding box center [497, 130] width 17 height 13
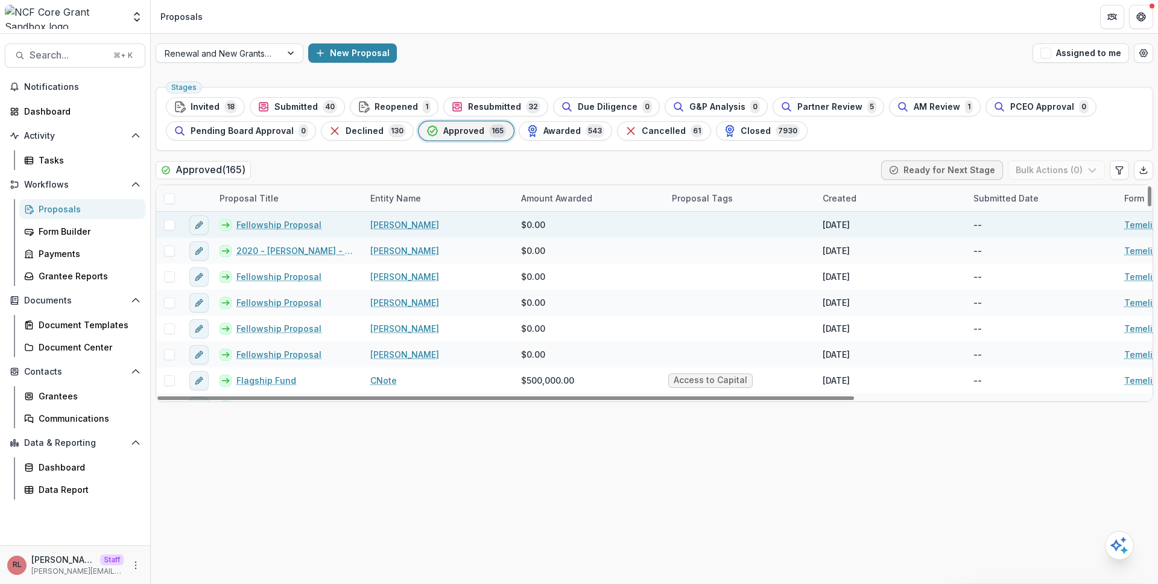
click at [275, 224] on link "Fellowship Proposal" at bounding box center [279, 224] width 85 height 13
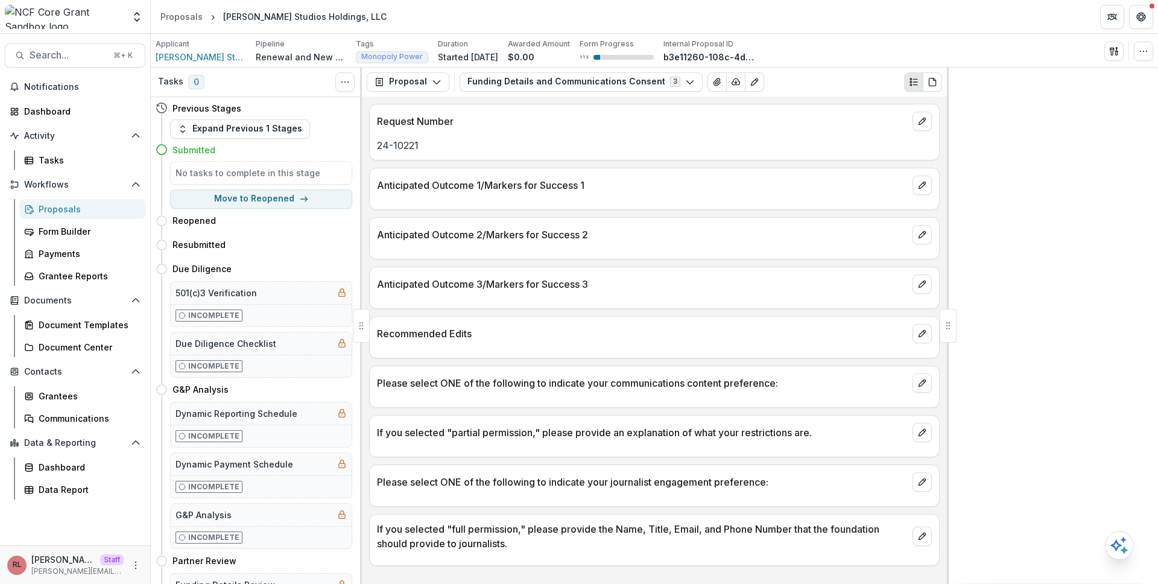
click at [614, 69] on div "Proposal Proposal Payments Reports Grant Agreements Board Summaries Bank Detail…" at bounding box center [654, 82] width 585 height 29
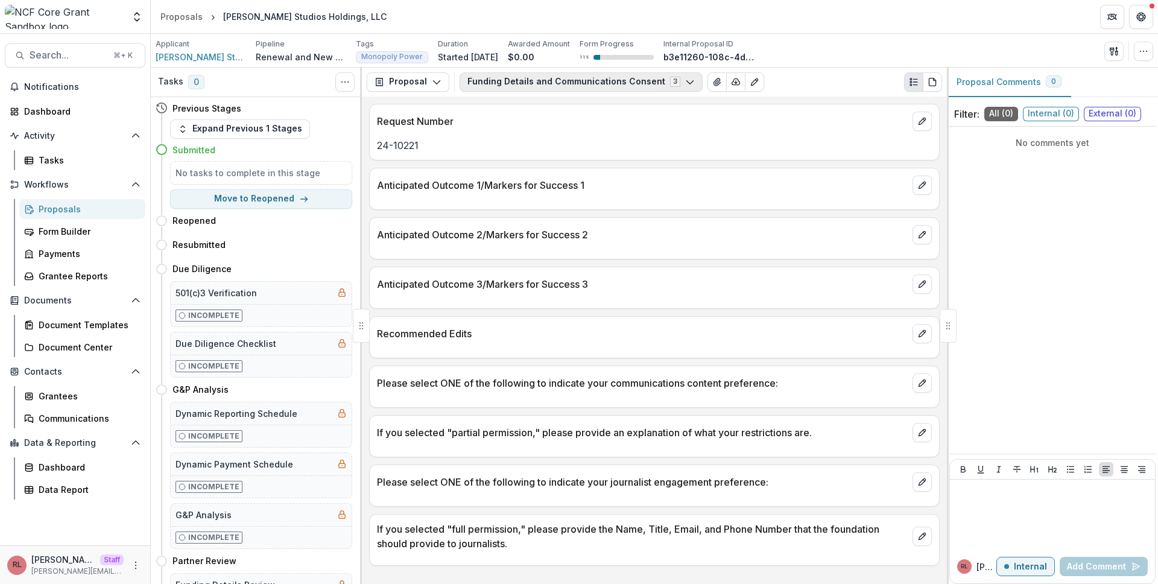
click at [613, 75] on button "Funding Details and Communications Consent 3" at bounding box center [581, 81] width 243 height 19
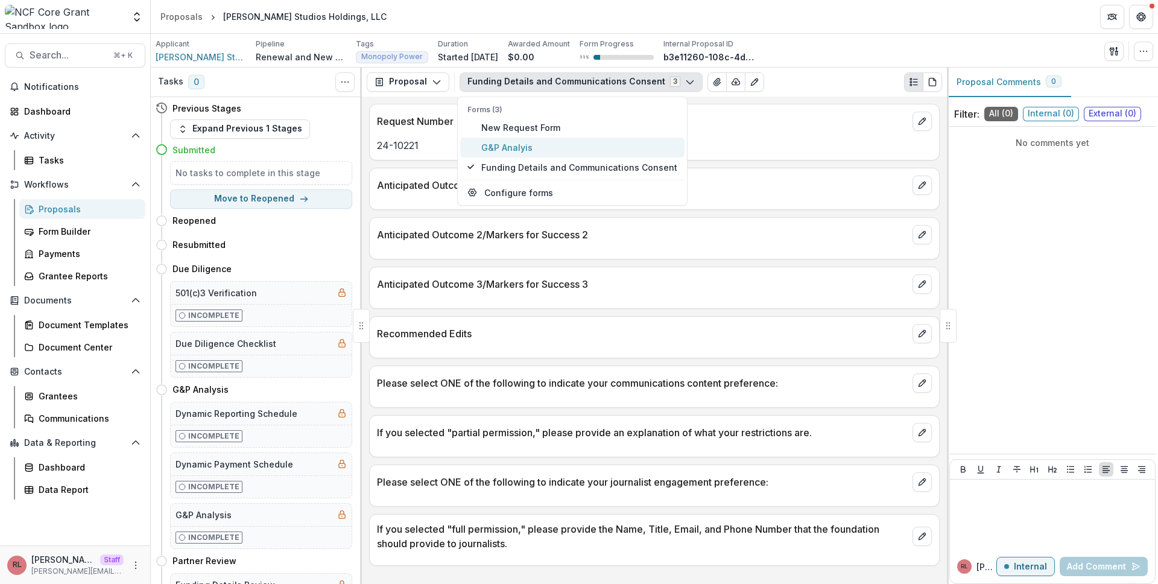
click at [600, 143] on span "G&P Analyis" at bounding box center [579, 147] width 196 height 13
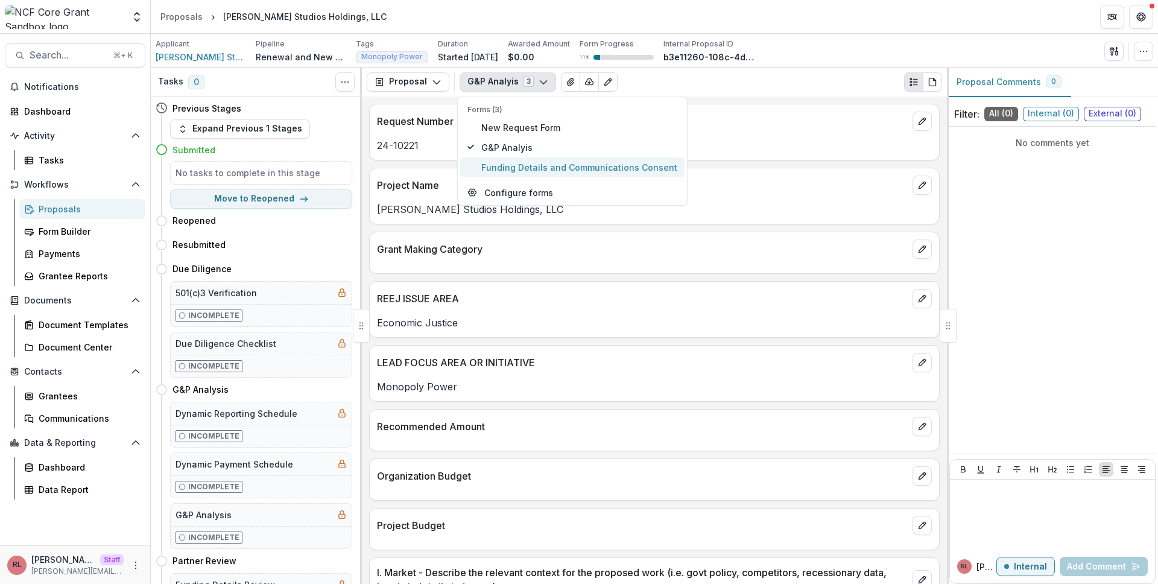
click at [598, 170] on span "Funding Details and Communications Consent" at bounding box center [579, 167] width 196 height 13
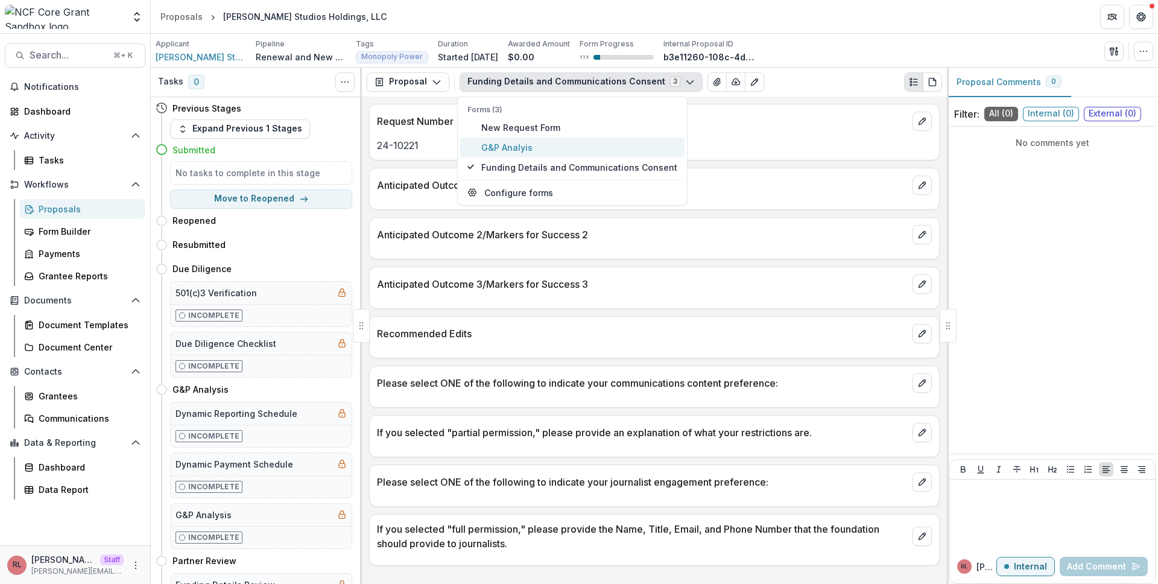
click at [594, 148] on span "G&P Analyis" at bounding box center [579, 147] width 196 height 13
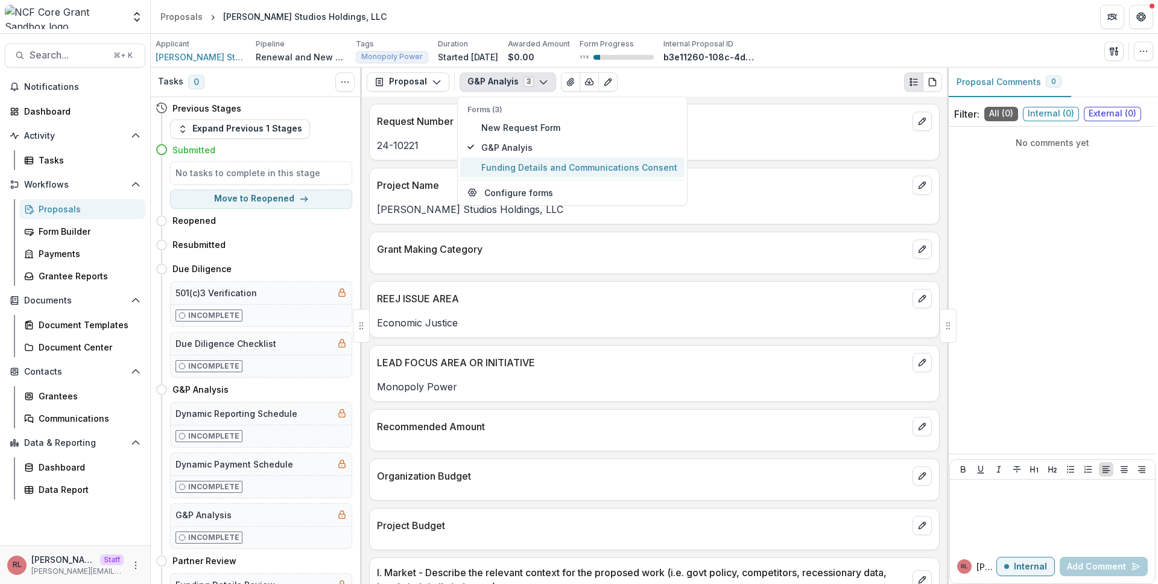
click at [598, 162] on span "Funding Details and Communications Consent" at bounding box center [579, 167] width 196 height 13
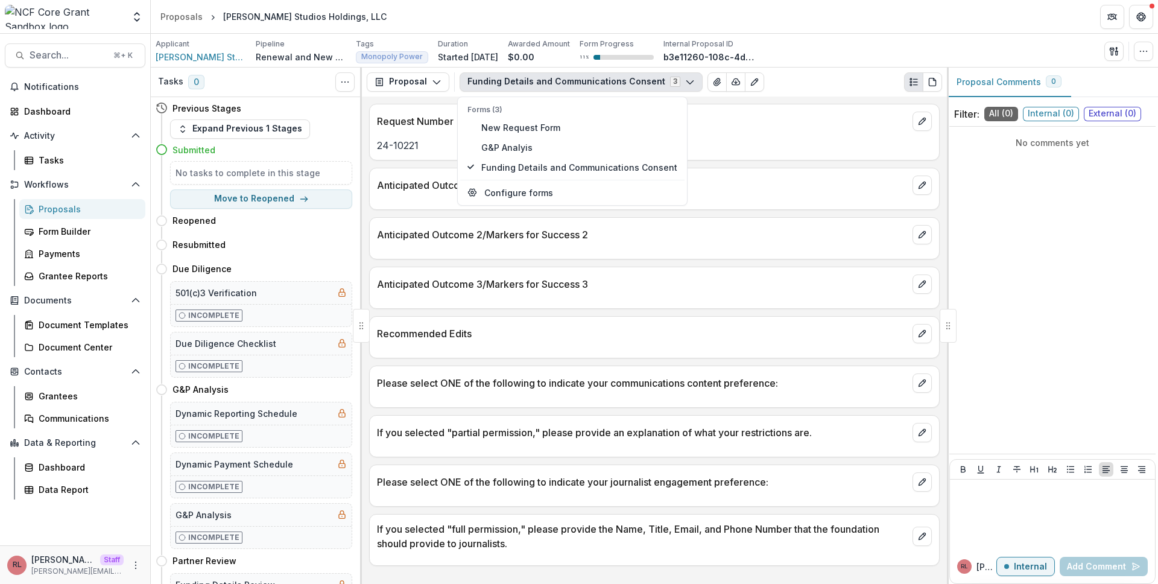
click at [724, 253] on div "Anticipated Outcome 2/Markers for Success 2" at bounding box center [654, 238] width 571 height 42
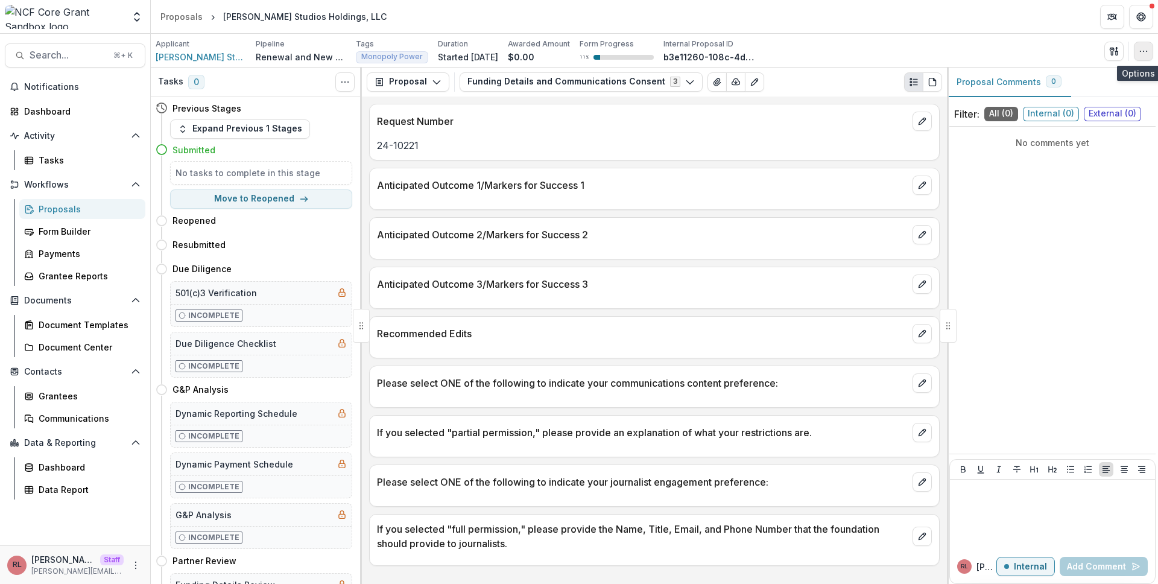
click at [1141, 55] on icon "button" at bounding box center [1144, 51] width 10 height 10
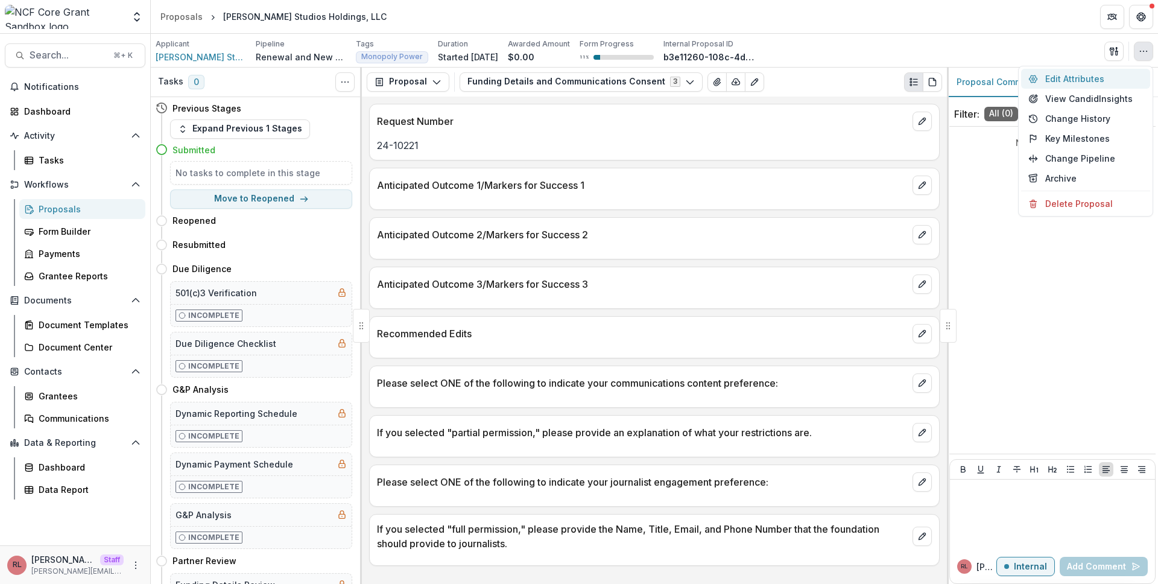
click at [1100, 75] on button "Edit Attributes" at bounding box center [1085, 79] width 129 height 20
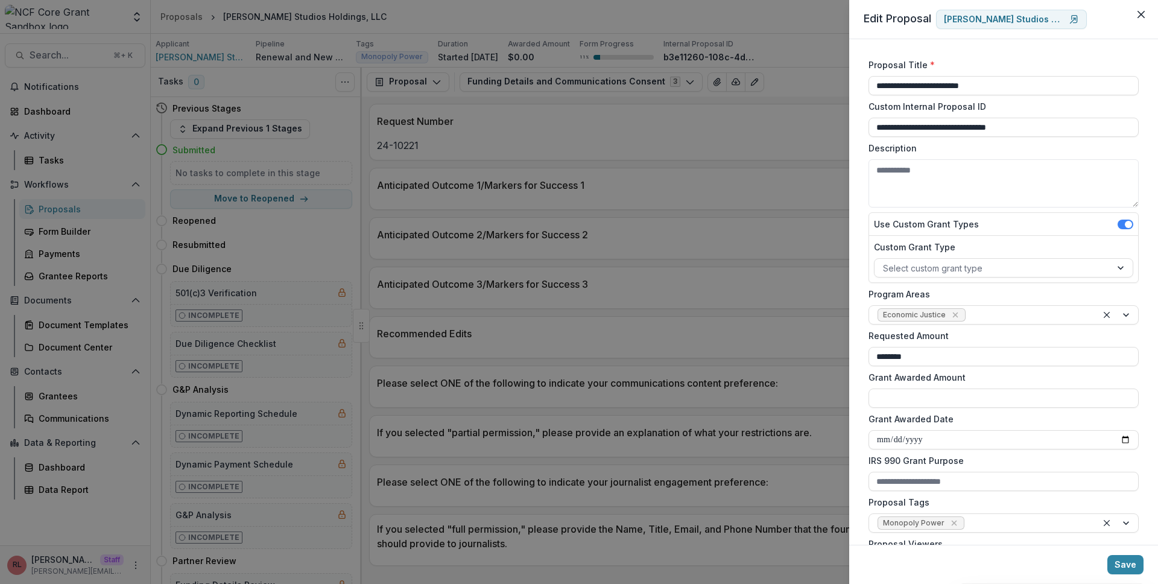
click at [754, 180] on div "**********" at bounding box center [579, 292] width 1158 height 584
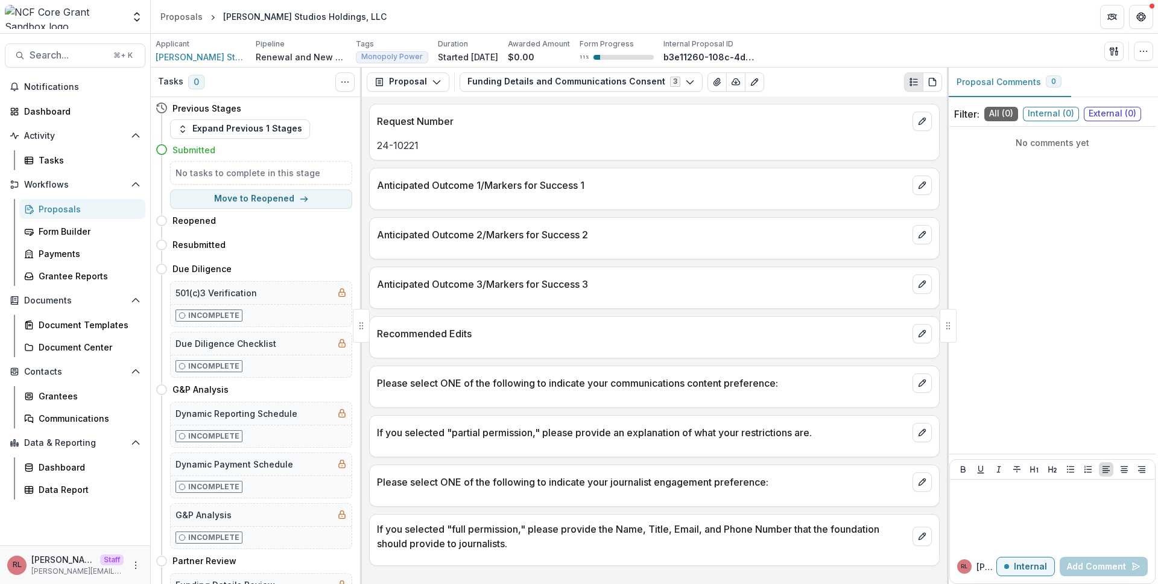
drag, startPoint x: 825, startPoint y: 216, endPoint x: 782, endPoint y: 207, distance: 44.4
click at [825, 216] on div "Request Number 24-10221 Anticipated Outcome 1/Markers for Success 1 Anticipated…" at bounding box center [654, 341] width 585 height 488
click at [206, 65] on div "Applicant Wynne Studios Holdings, LLC Pipeline Renewal and New Grants Pipeline …" at bounding box center [655, 51] width 1008 height 34
click at [212, 54] on span "Wynne Studios Holdings, LLC" at bounding box center [201, 57] width 91 height 13
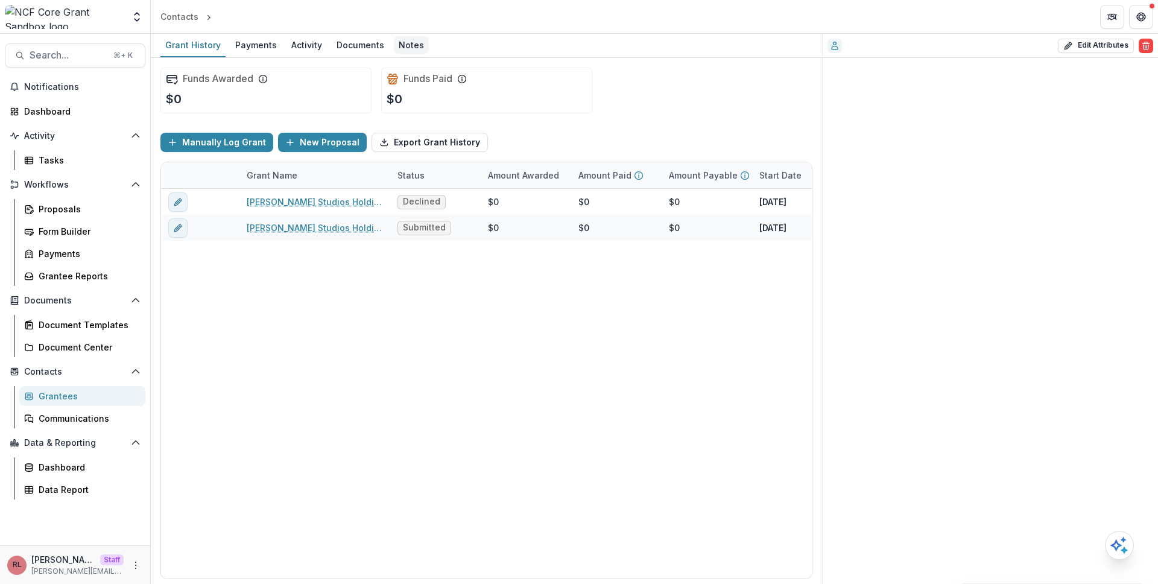
click at [408, 42] on div "Notes" at bounding box center [411, 44] width 35 height 17
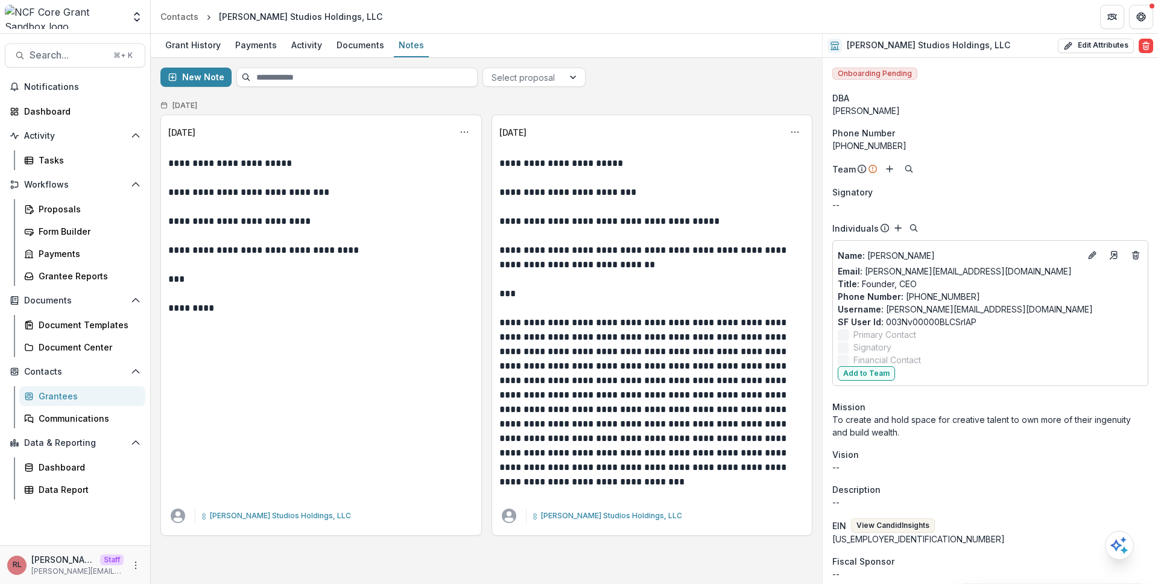
click at [91, 392] on div "Grantees" at bounding box center [87, 396] width 97 height 13
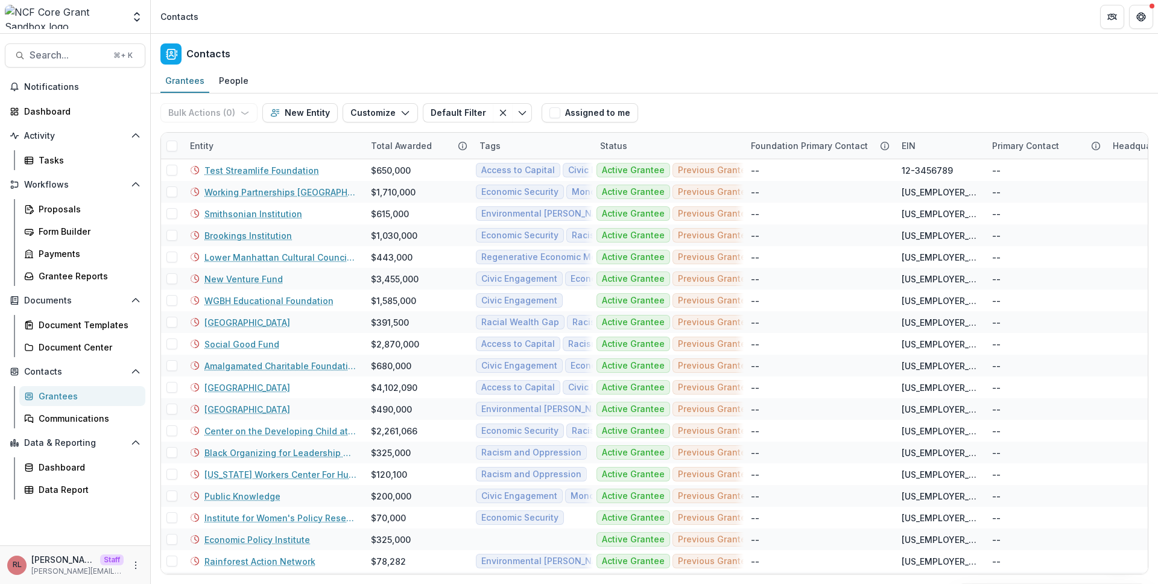
click at [576, 67] on div "Contacts" at bounding box center [655, 52] width 1008 height 36
click at [576, 68] on div "Contacts" at bounding box center [655, 52] width 1008 height 36
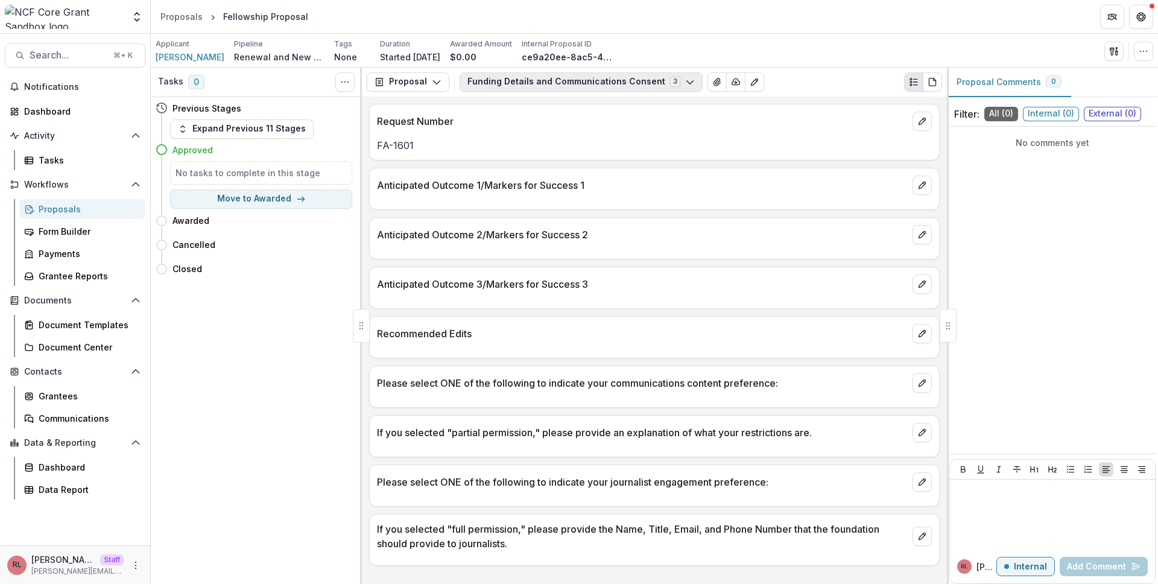
click at [548, 80] on button "Funding Details and Communications Consent 3" at bounding box center [581, 81] width 243 height 19
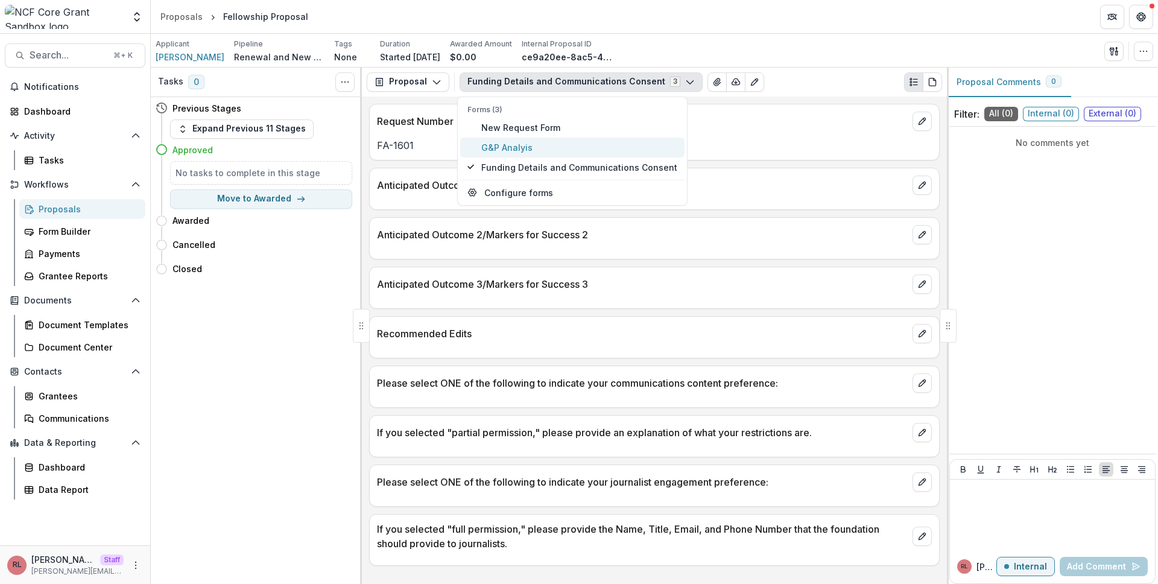
click at [557, 145] on span "G&P Analyis" at bounding box center [579, 147] width 196 height 13
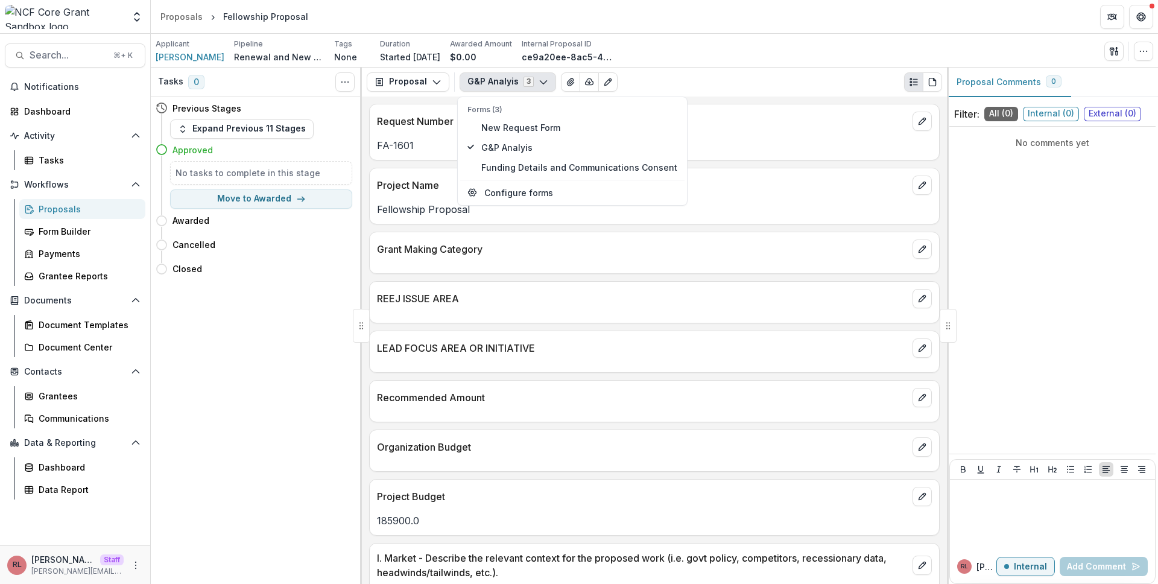
click at [649, 290] on div "REEJ ISSUE AREA" at bounding box center [655, 295] width 570 height 27
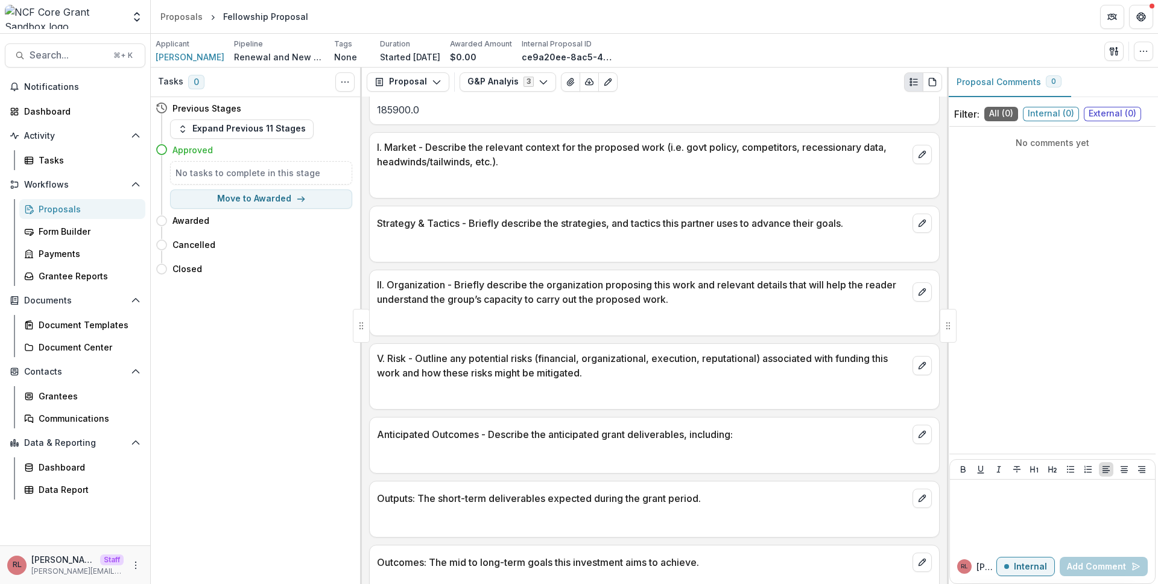
scroll to position [789, 0]
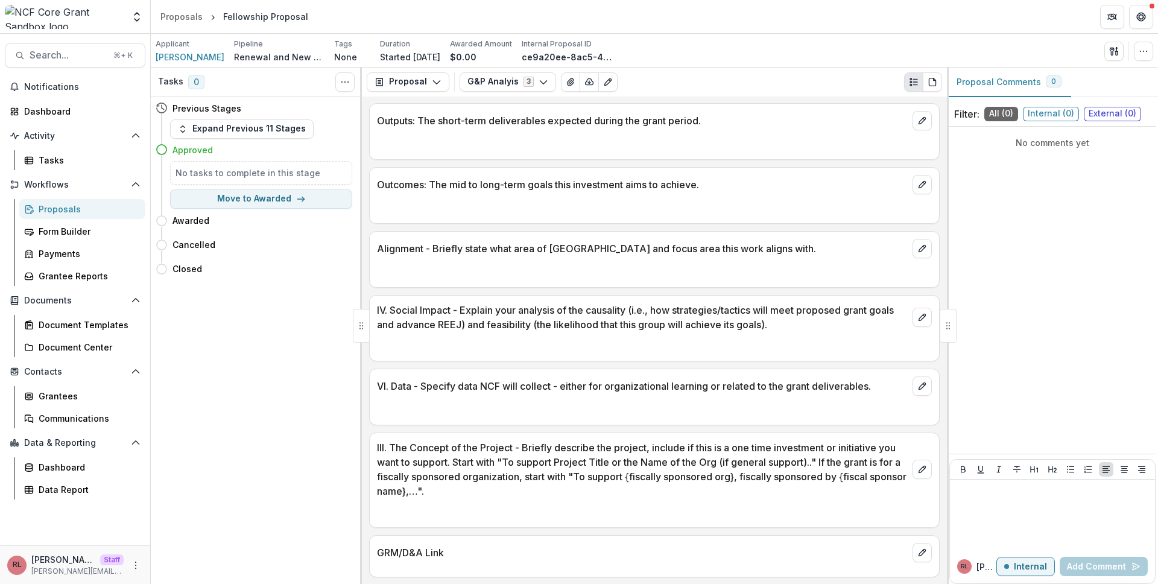
click at [1146, 61] on div "Applicant [PERSON_NAME] Pipeline Renewal and New Grants Pipeline Tags None All …" at bounding box center [655, 51] width 998 height 25
click at [1145, 58] on button "button" at bounding box center [1143, 51] width 19 height 19
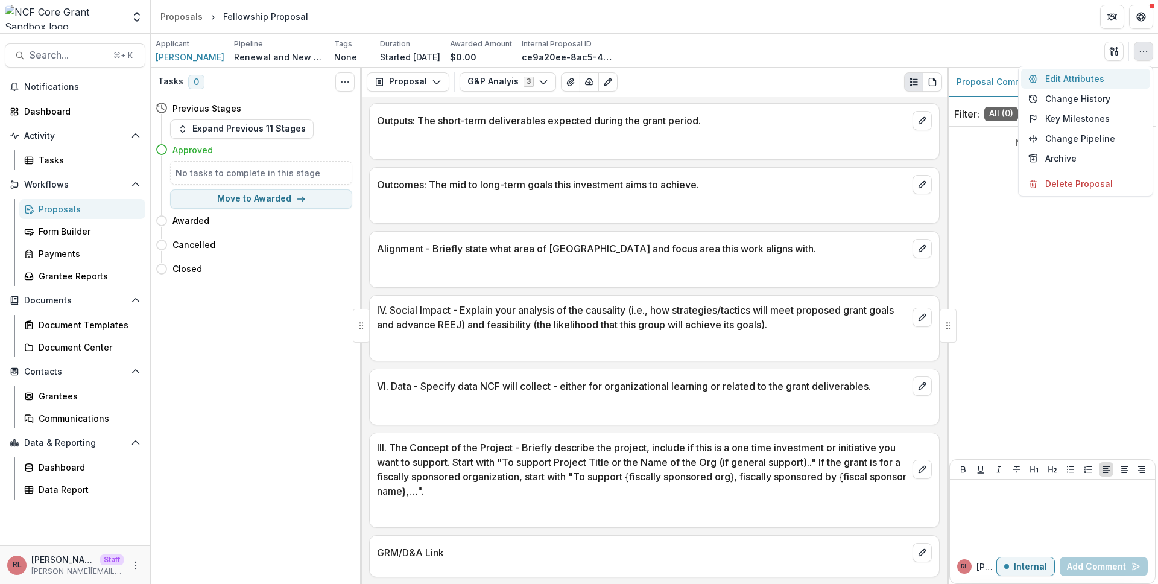
click at [1110, 78] on button "Edit Attributes" at bounding box center [1085, 79] width 129 height 20
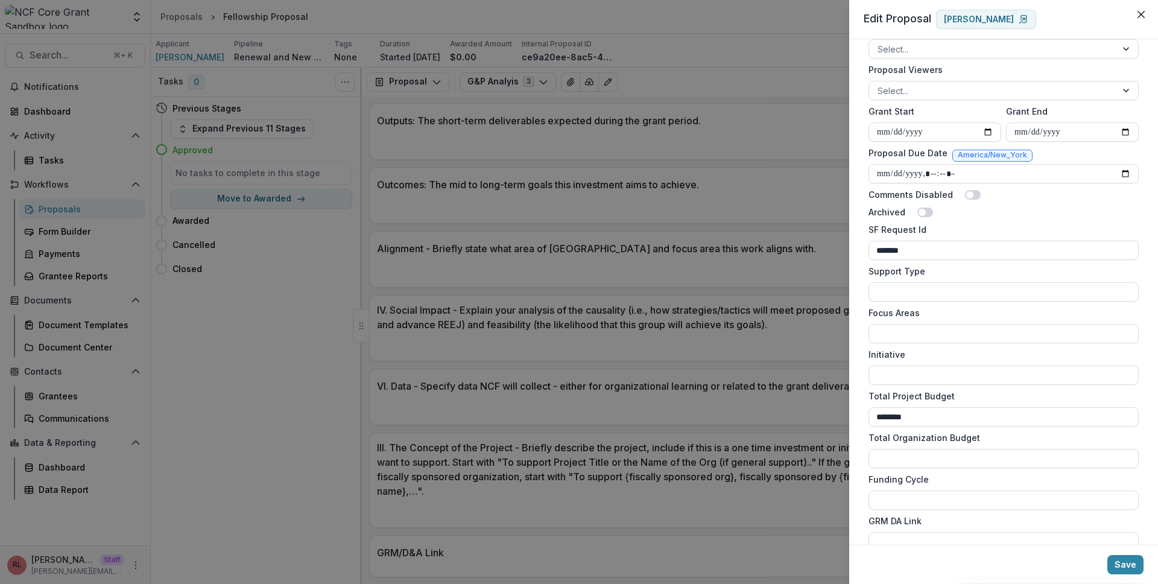
scroll to position [792, 0]
